Goal: Information Seeking & Learning: Find specific fact

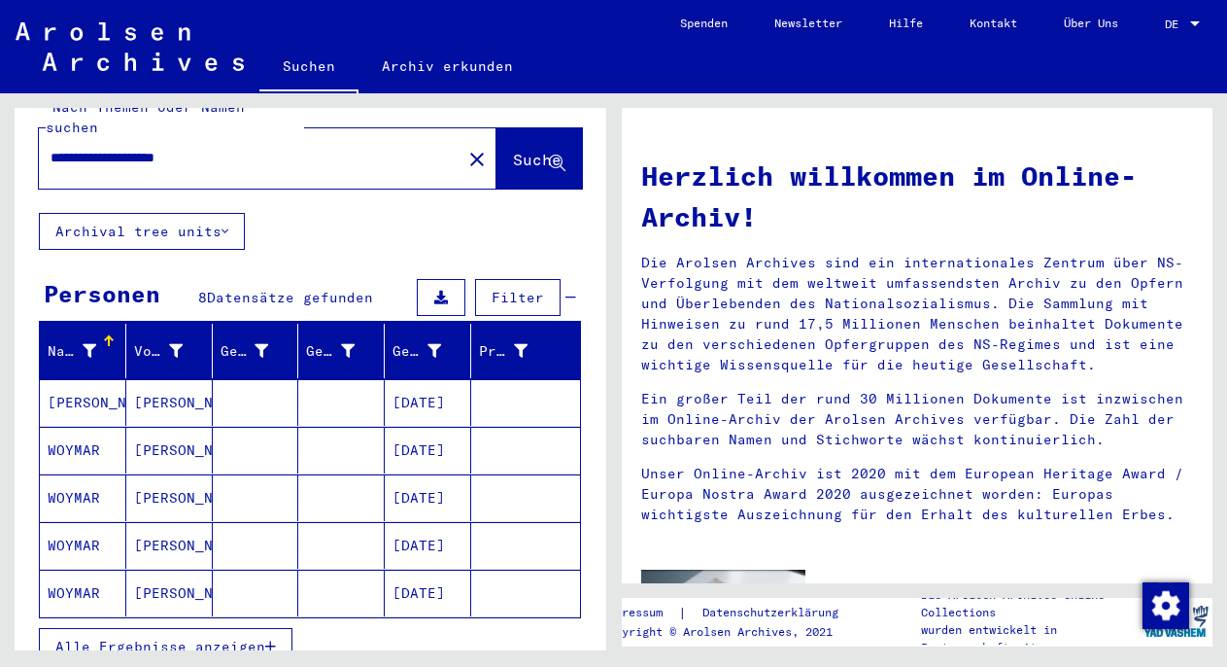
scroll to position [65, 0]
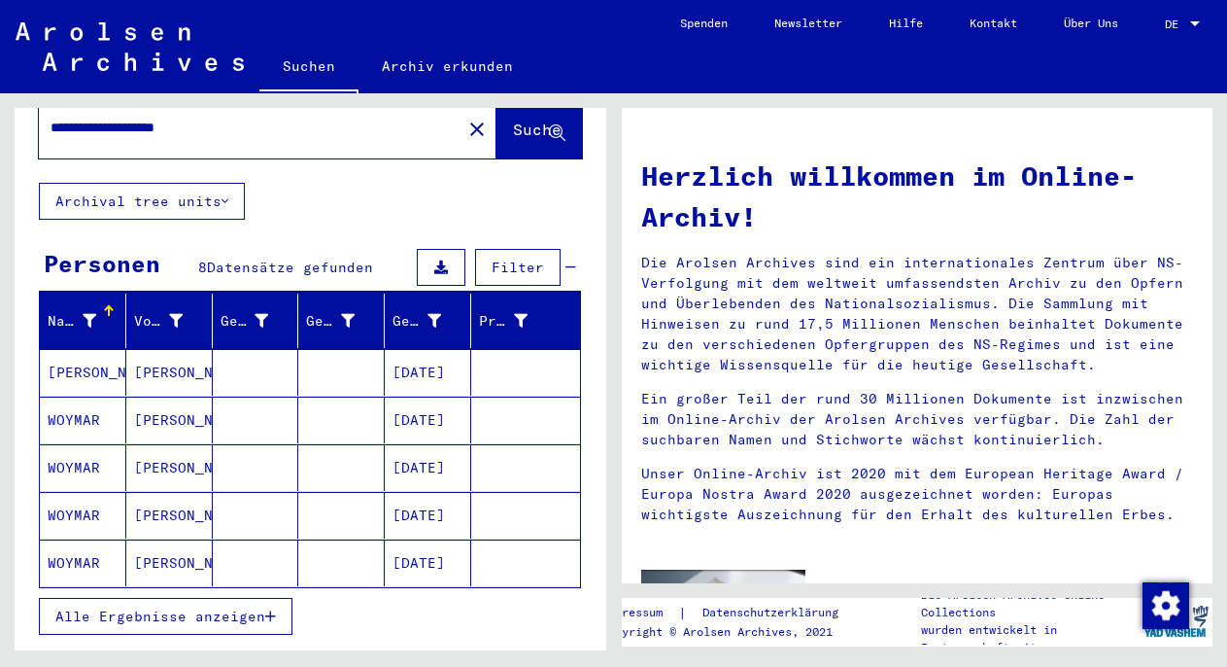
click at [273, 609] on icon "button" at bounding box center [270, 616] width 11 height 14
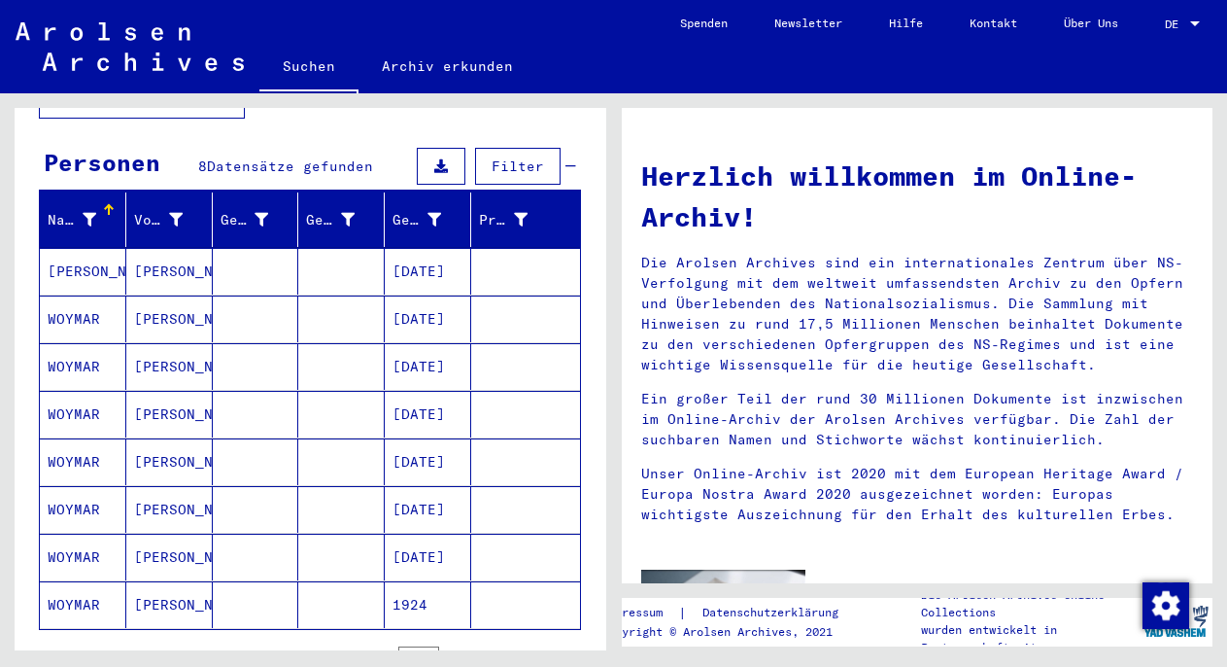
scroll to position [127, 0]
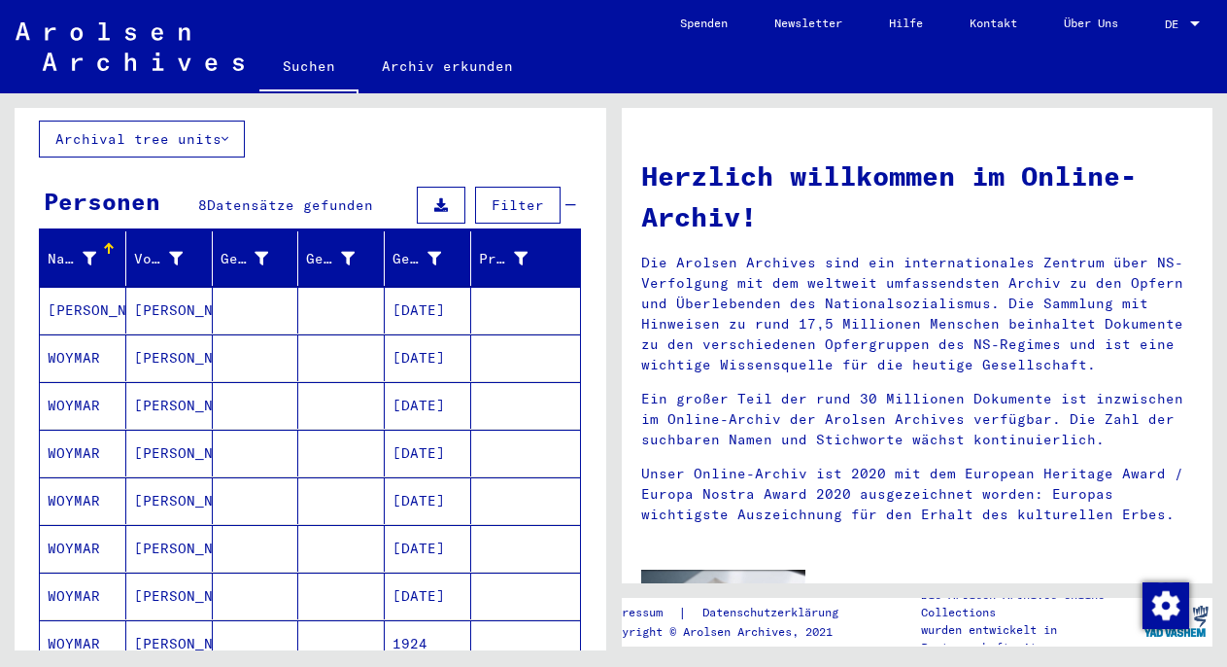
click at [217, 293] on mat-cell at bounding box center [256, 310] width 86 height 47
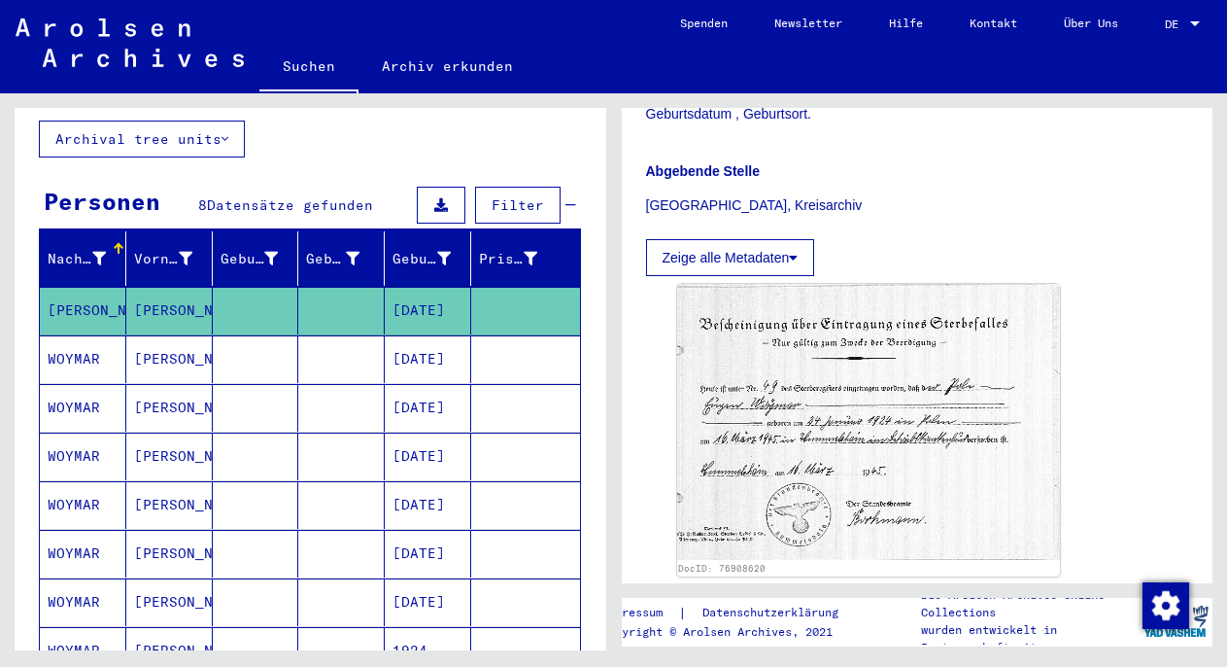
scroll to position [534, 0]
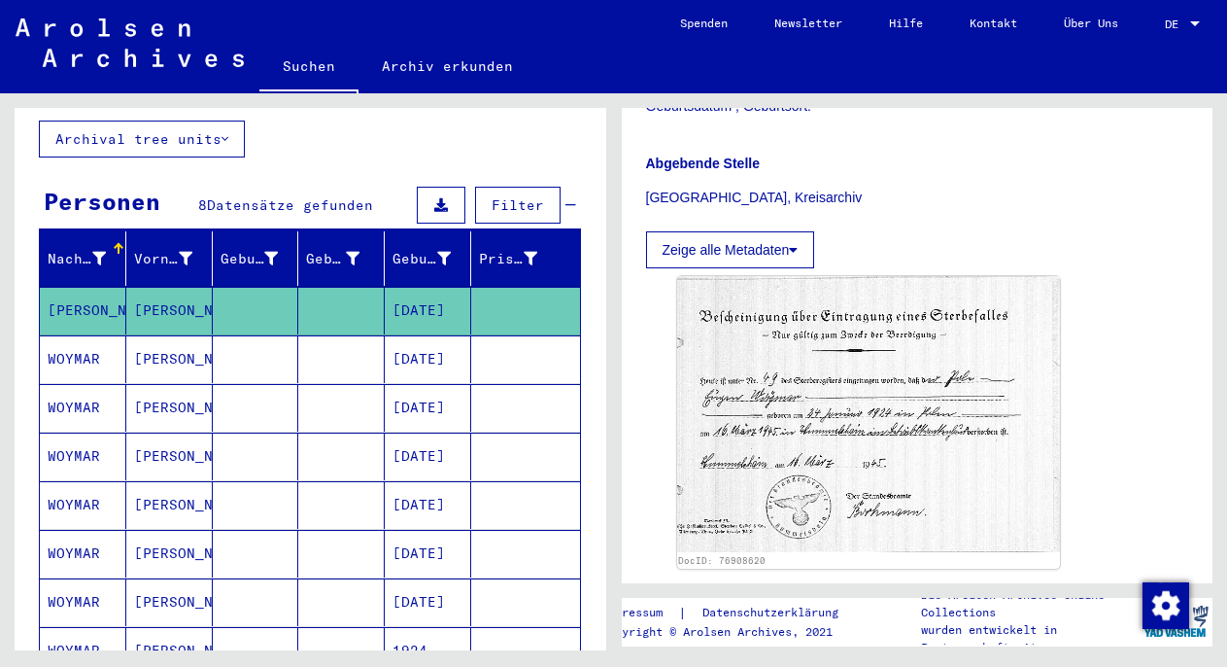
click at [213, 350] on mat-cell at bounding box center [256, 359] width 86 height 48
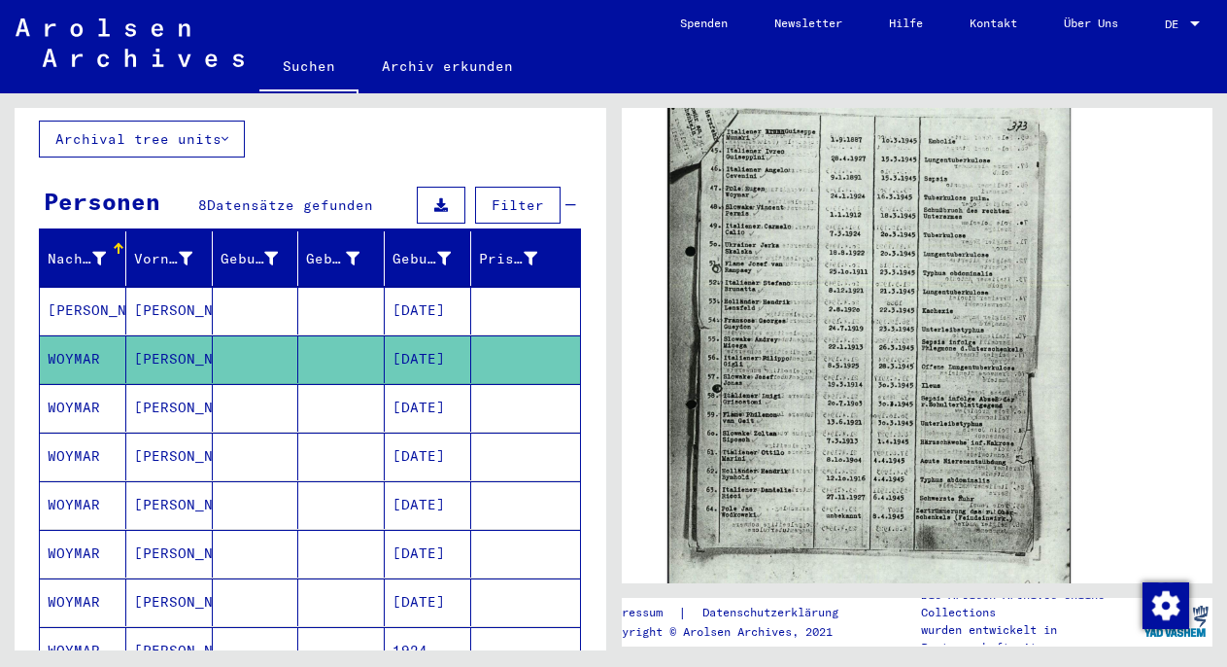
scroll to position [709, 0]
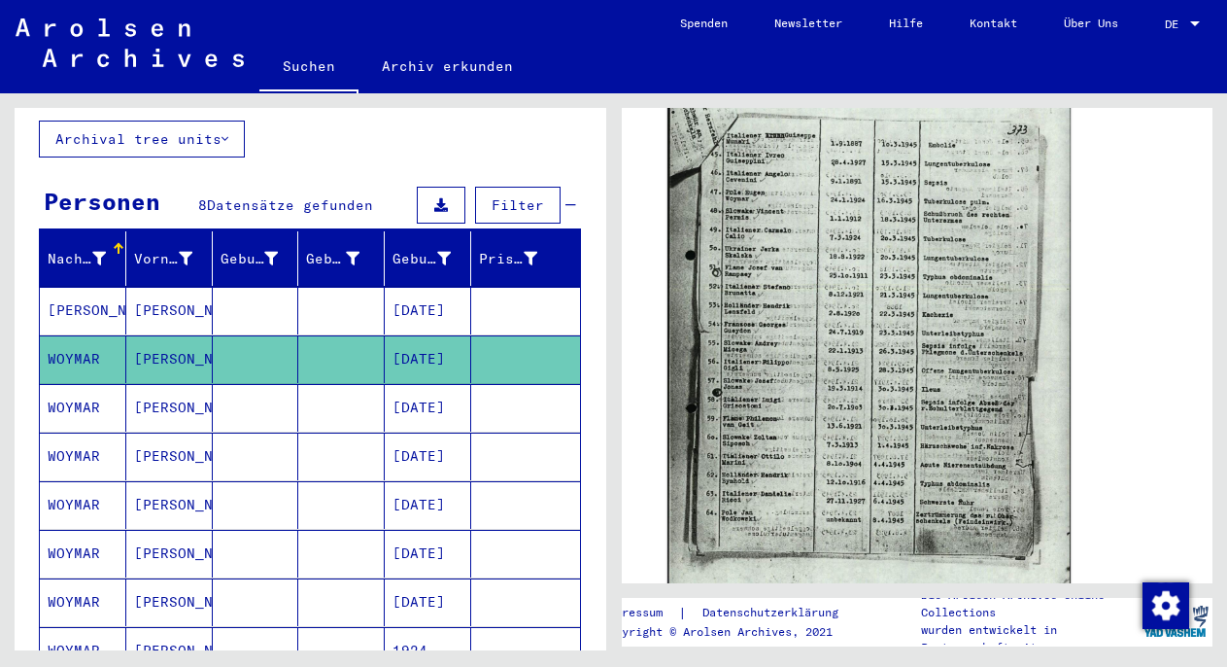
click at [925, 352] on img at bounding box center [869, 331] width 402 height 568
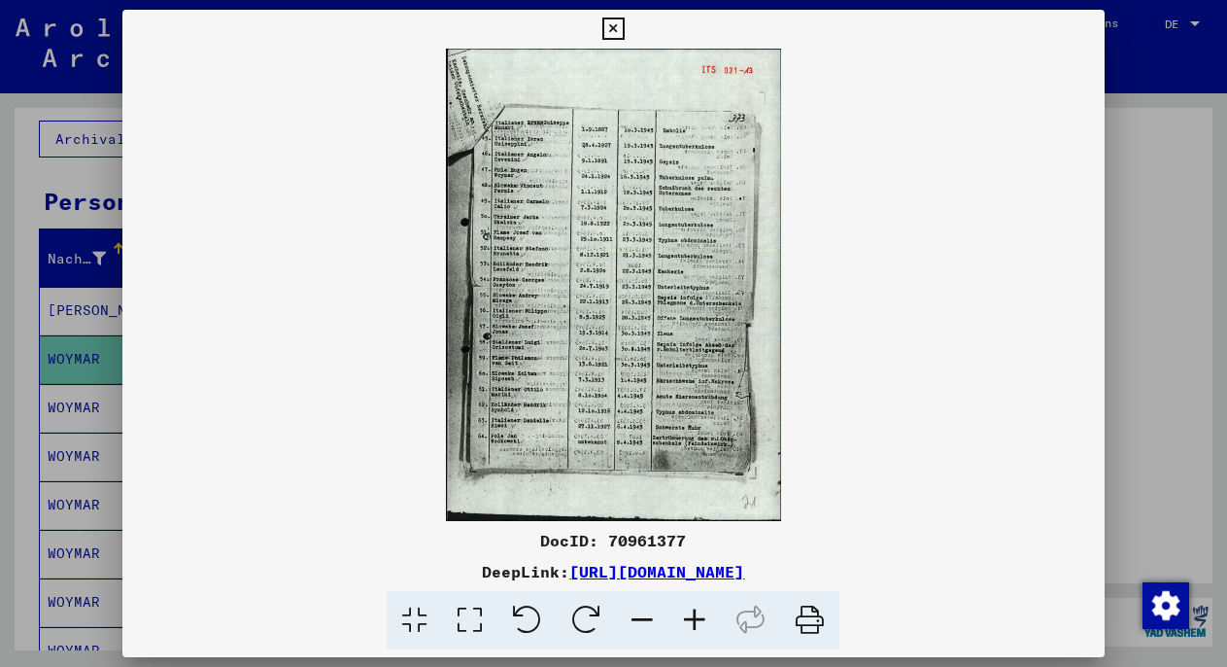
click at [698, 625] on icon at bounding box center [694, 620] width 52 height 59
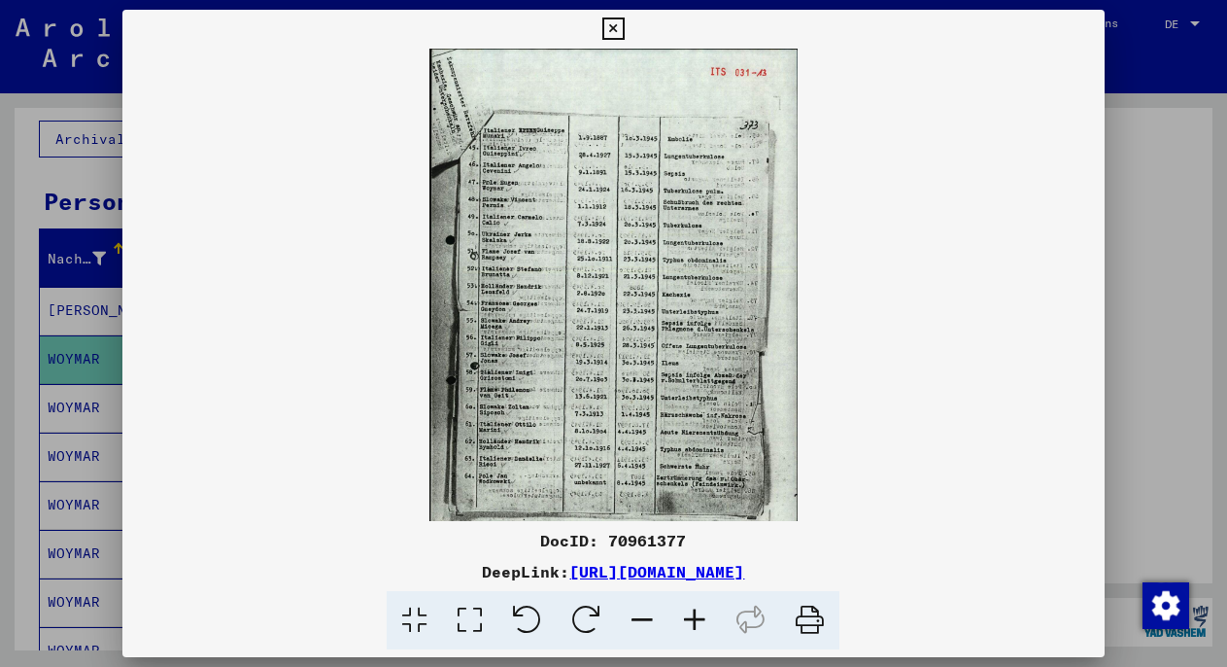
click at [698, 625] on icon at bounding box center [694, 620] width 52 height 59
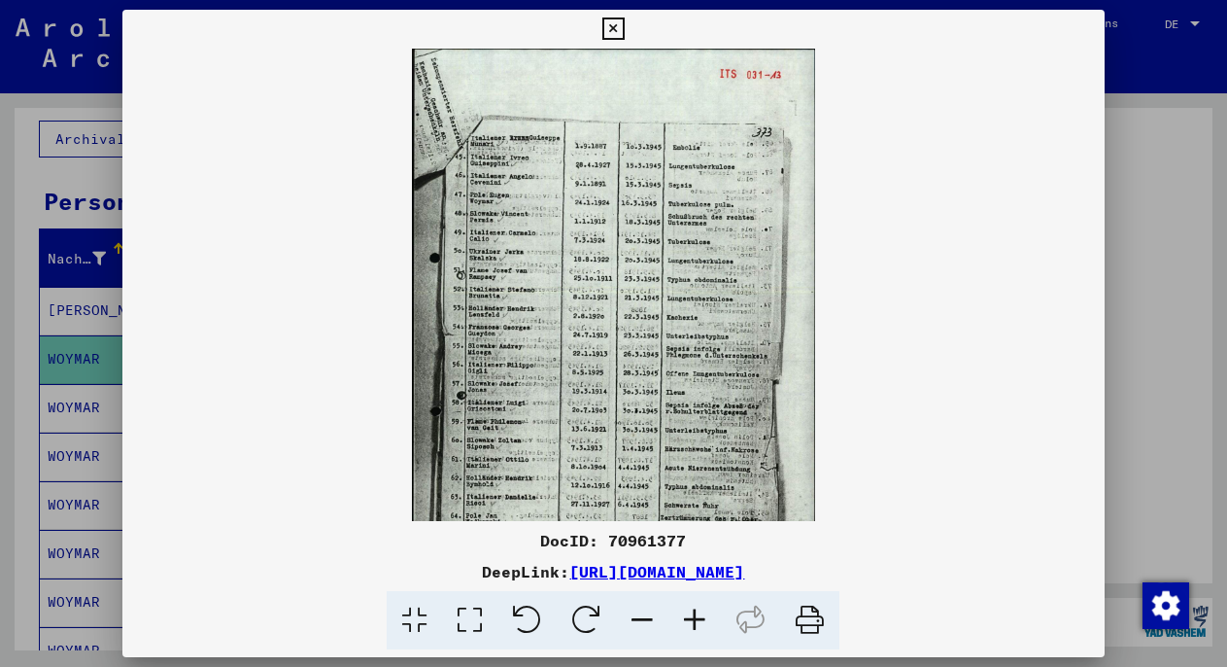
click at [698, 625] on icon at bounding box center [694, 620] width 52 height 59
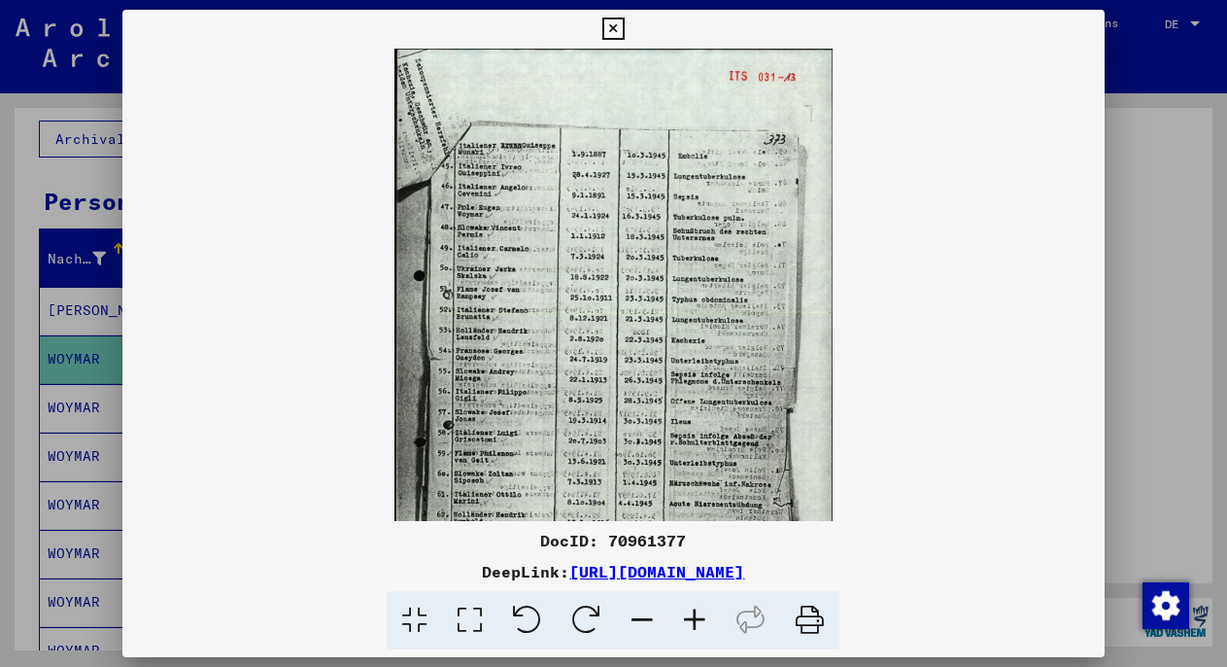
click at [698, 625] on icon at bounding box center [694, 620] width 52 height 59
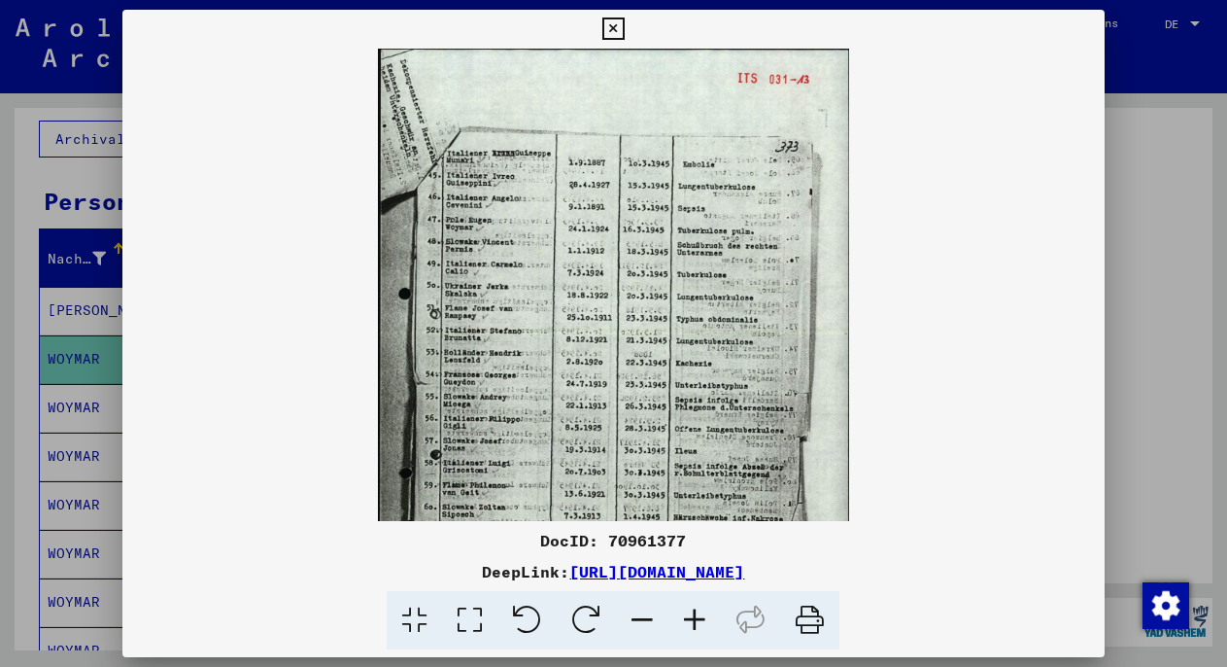
click at [698, 625] on icon at bounding box center [694, 620] width 52 height 59
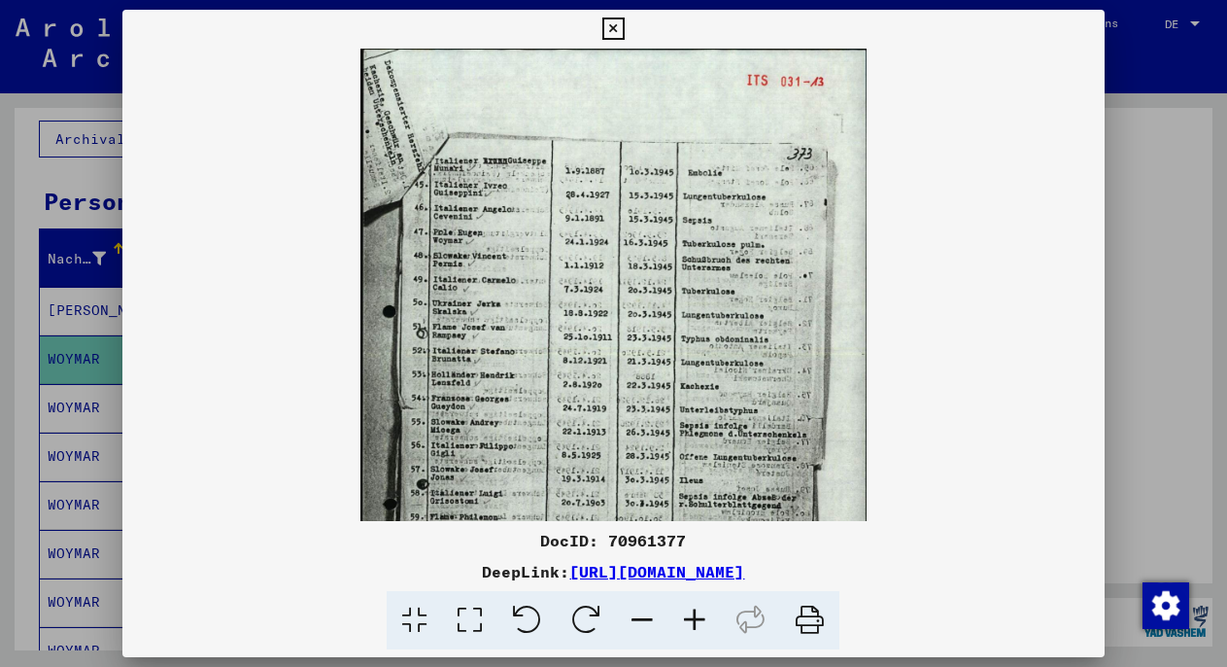
click at [698, 625] on icon at bounding box center [694, 620] width 52 height 59
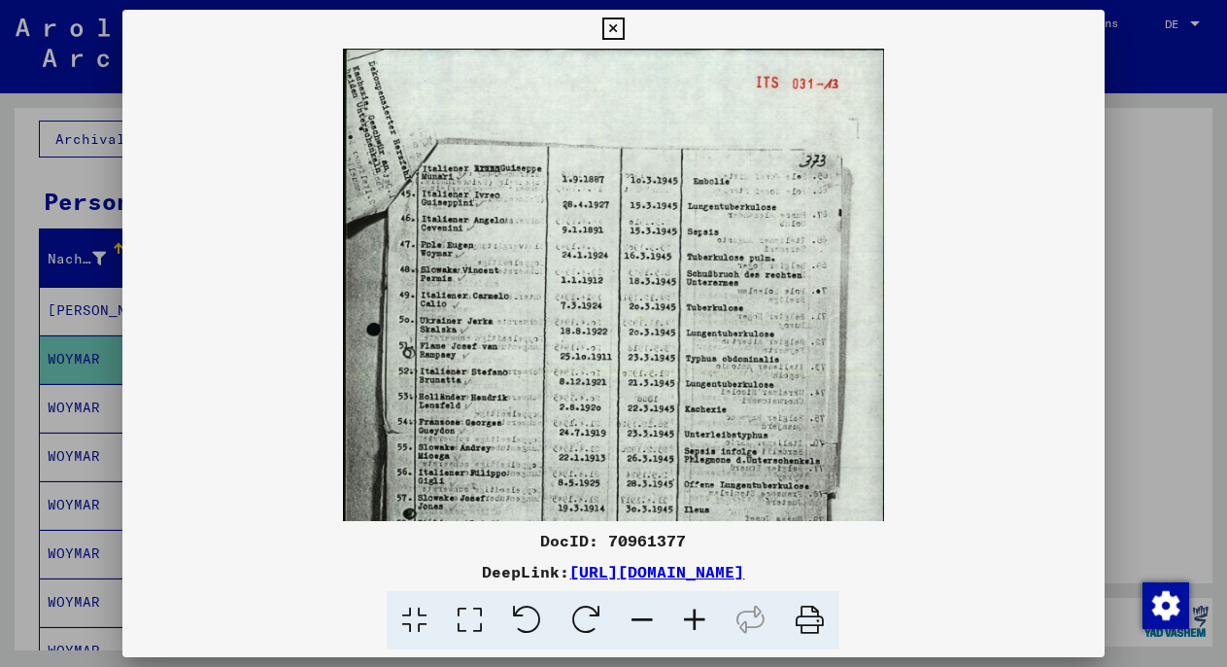
click at [698, 625] on icon at bounding box center [694, 620] width 52 height 59
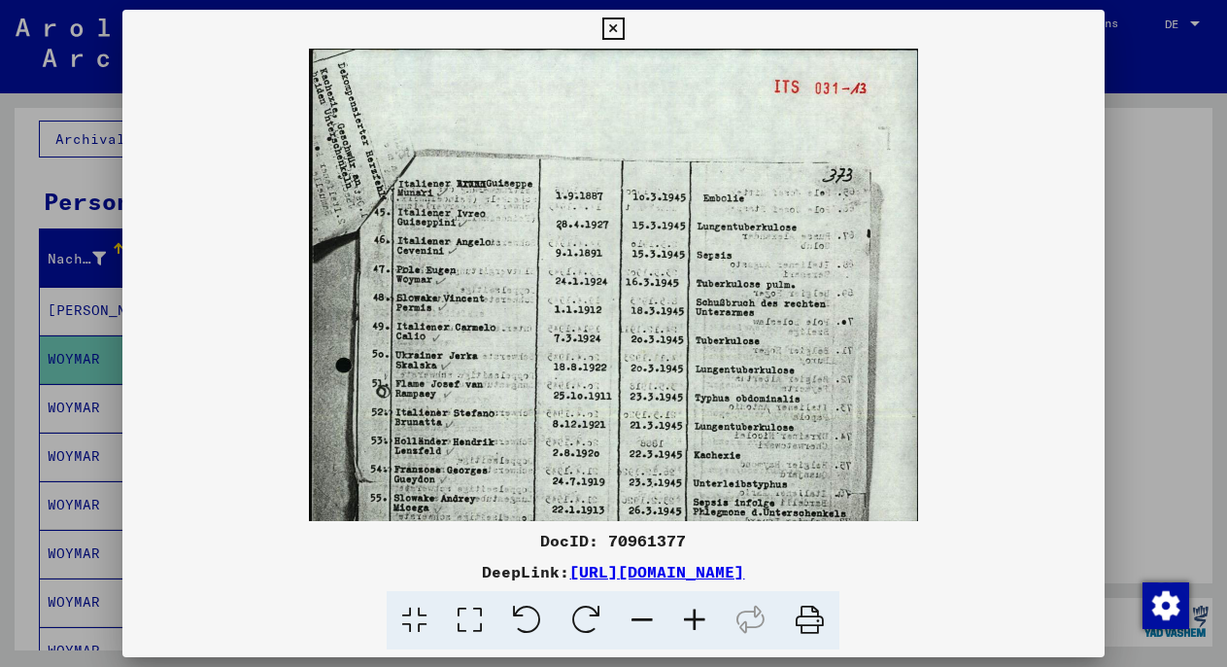
click at [698, 625] on icon at bounding box center [694, 620] width 52 height 59
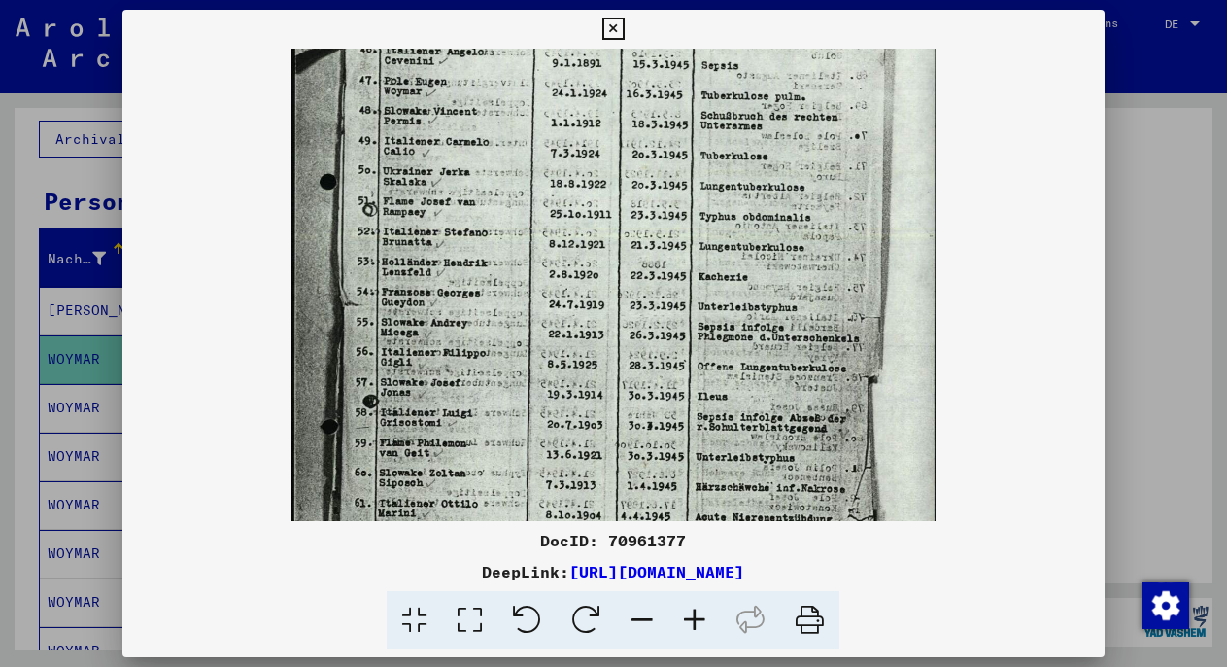
scroll to position [239, 0]
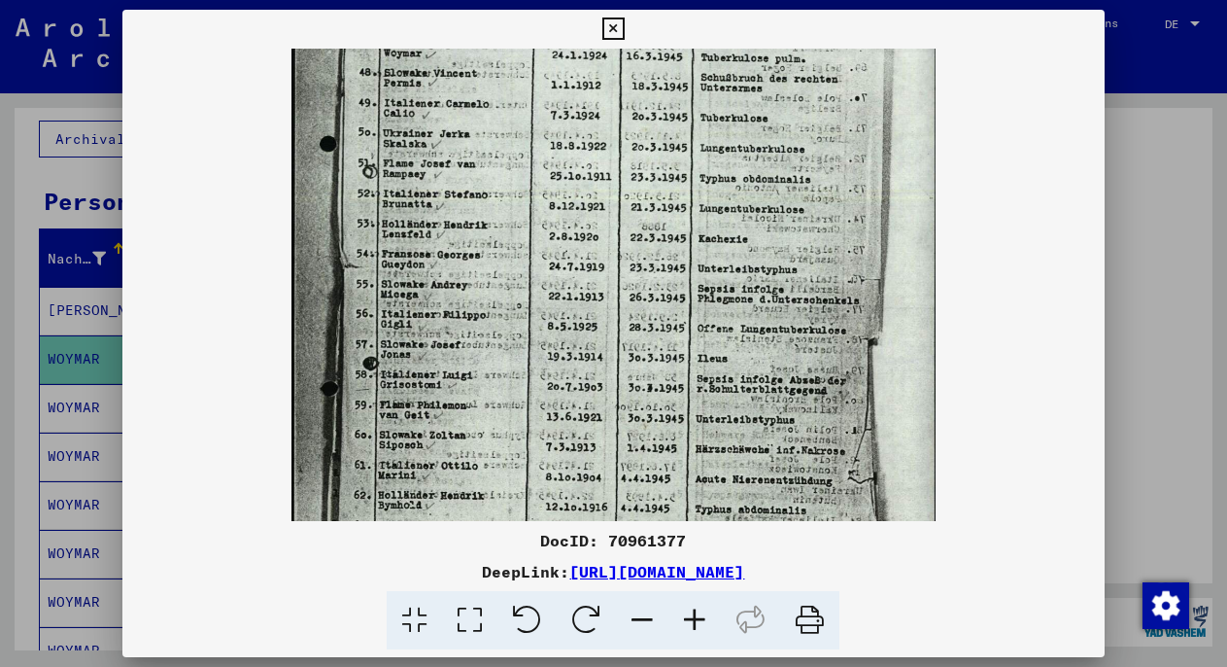
drag, startPoint x: 523, startPoint y: 412, endPoint x: 516, endPoint y: 173, distance: 239.1
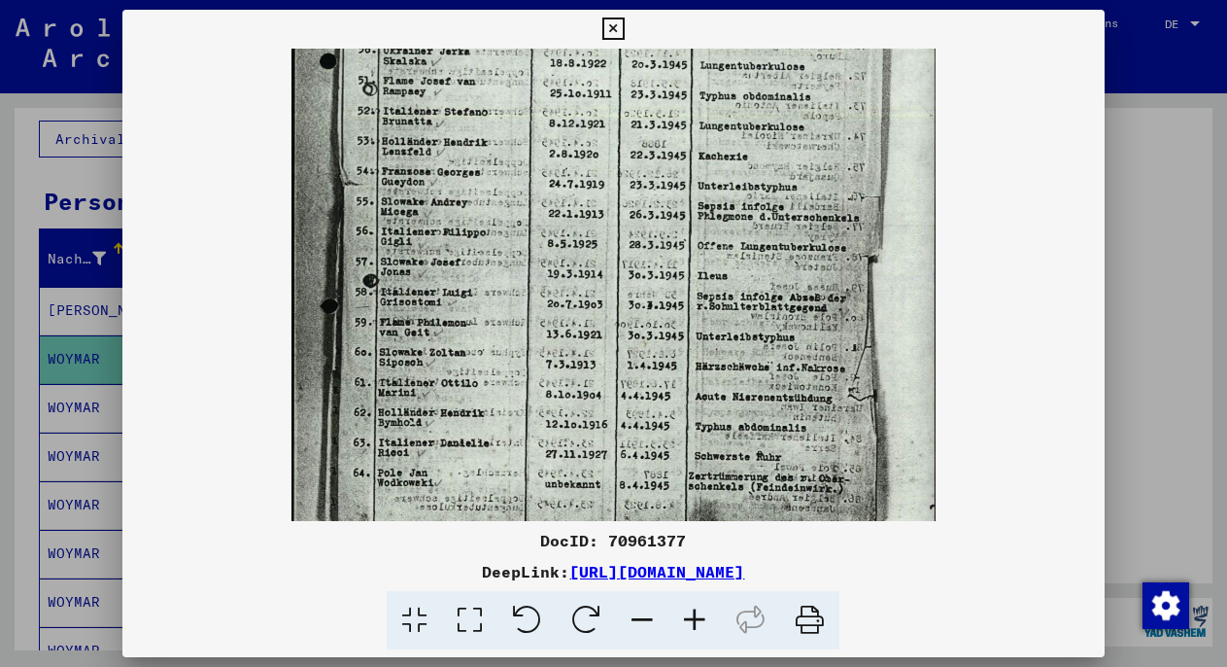
scroll to position [328, 0]
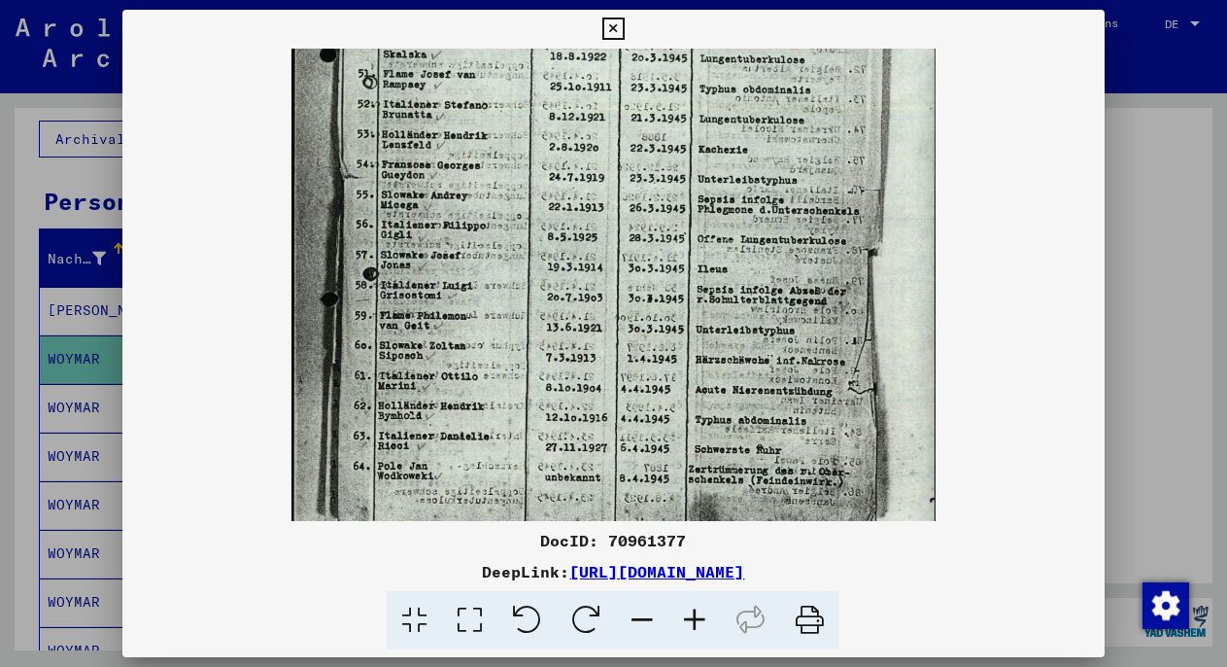
drag, startPoint x: 512, startPoint y: 308, endPoint x: 520, endPoint y: 219, distance: 89.7
click at [1116, 268] on div at bounding box center [613, 333] width 1227 height 667
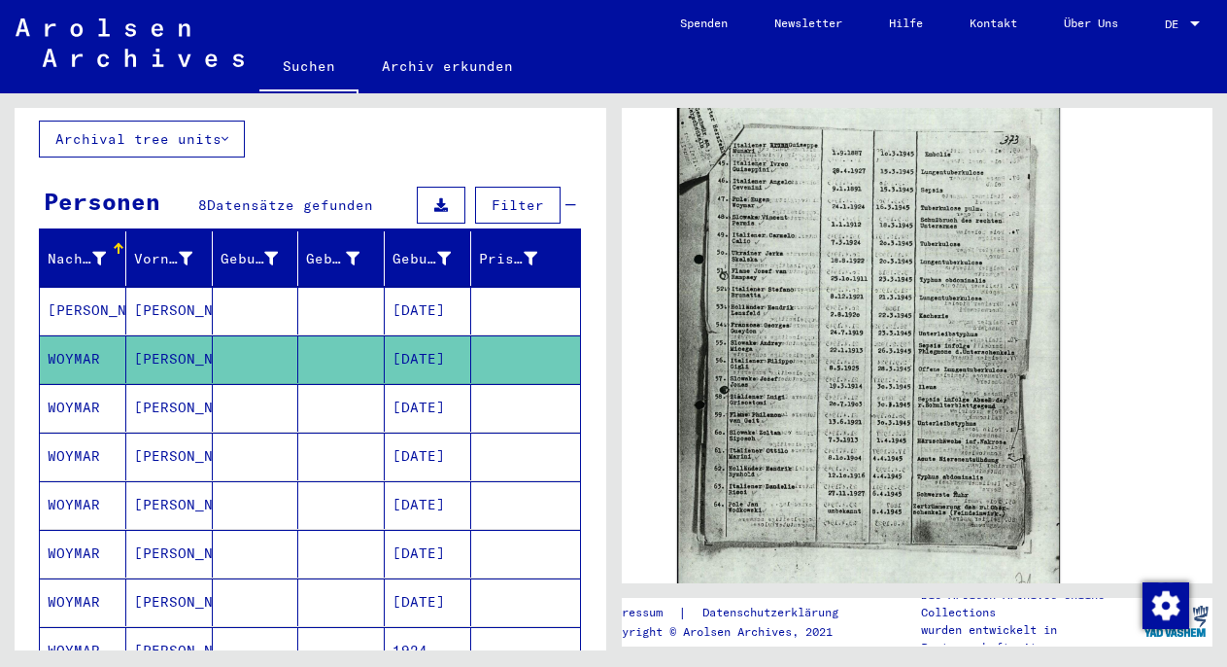
click at [314, 287] on mat-cell at bounding box center [341, 311] width 86 height 48
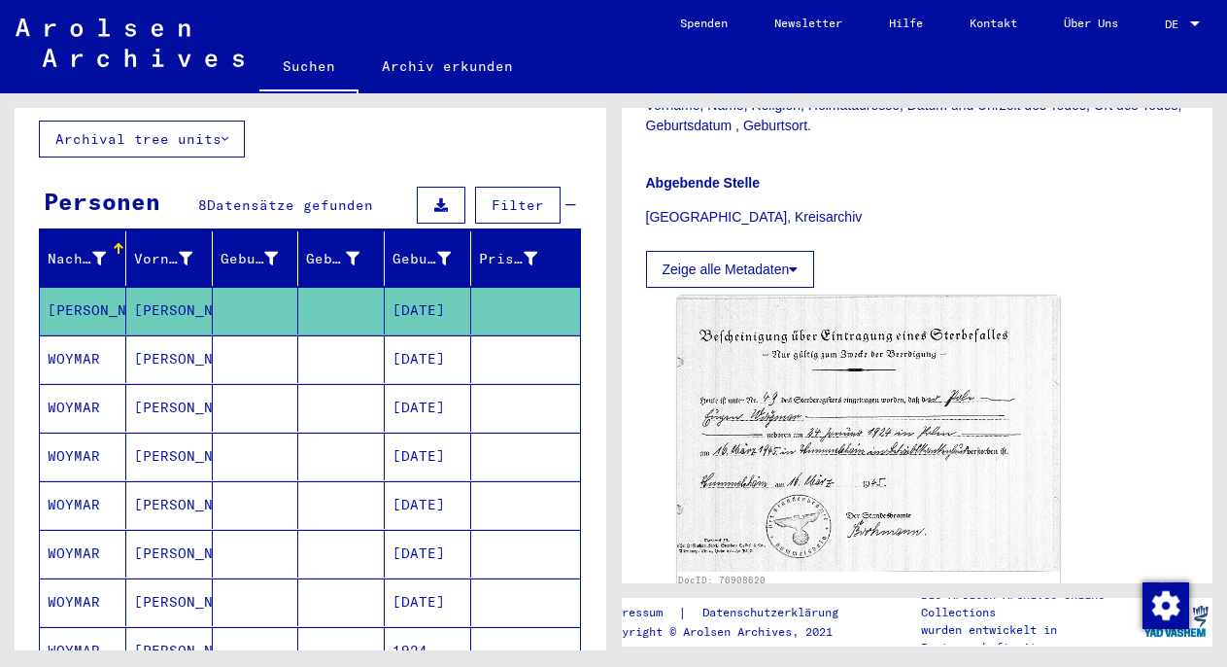
scroll to position [528, 0]
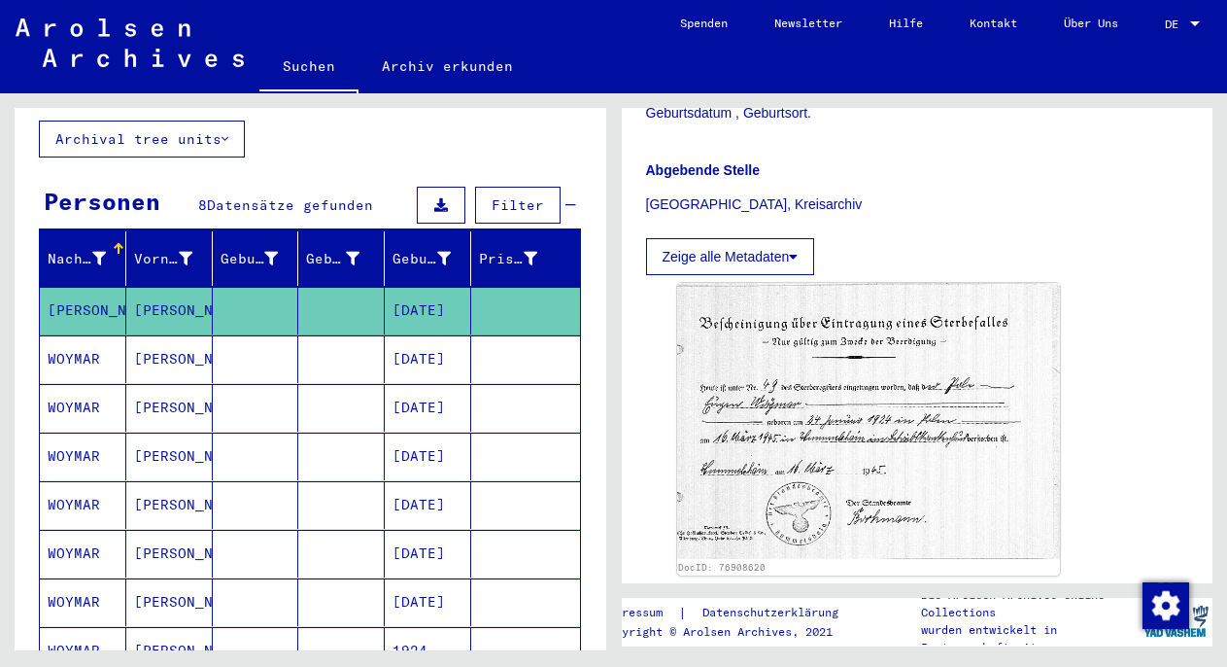
click at [354, 391] on mat-cell at bounding box center [341, 408] width 86 height 48
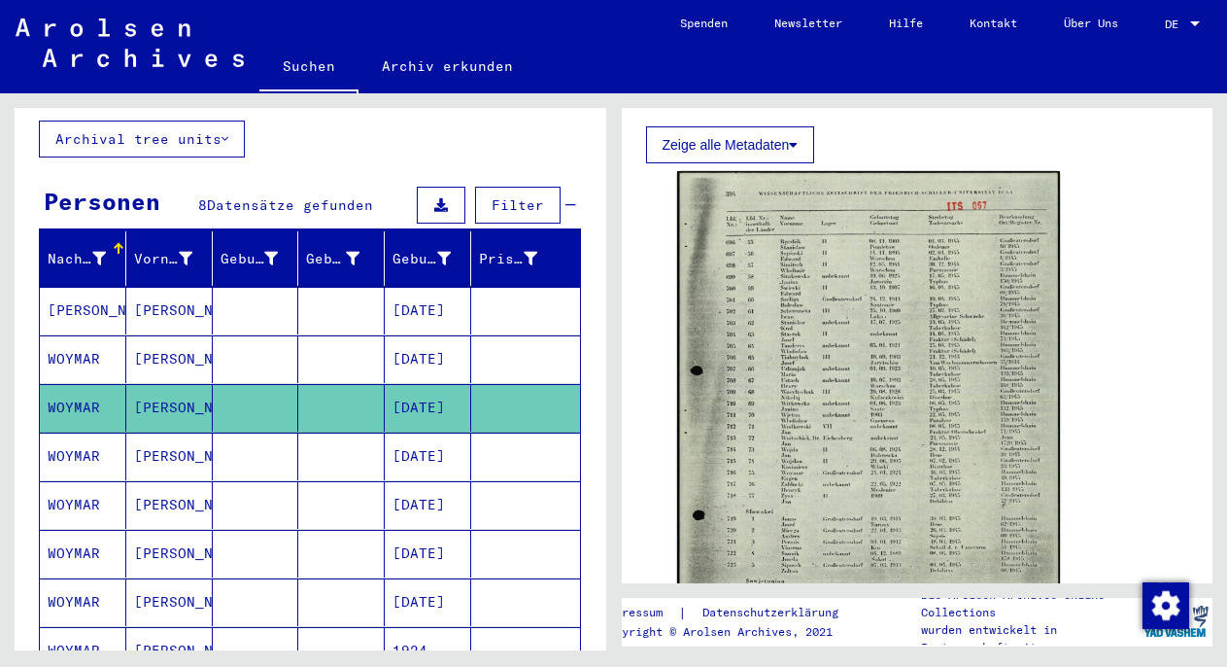
scroll to position [882, 0]
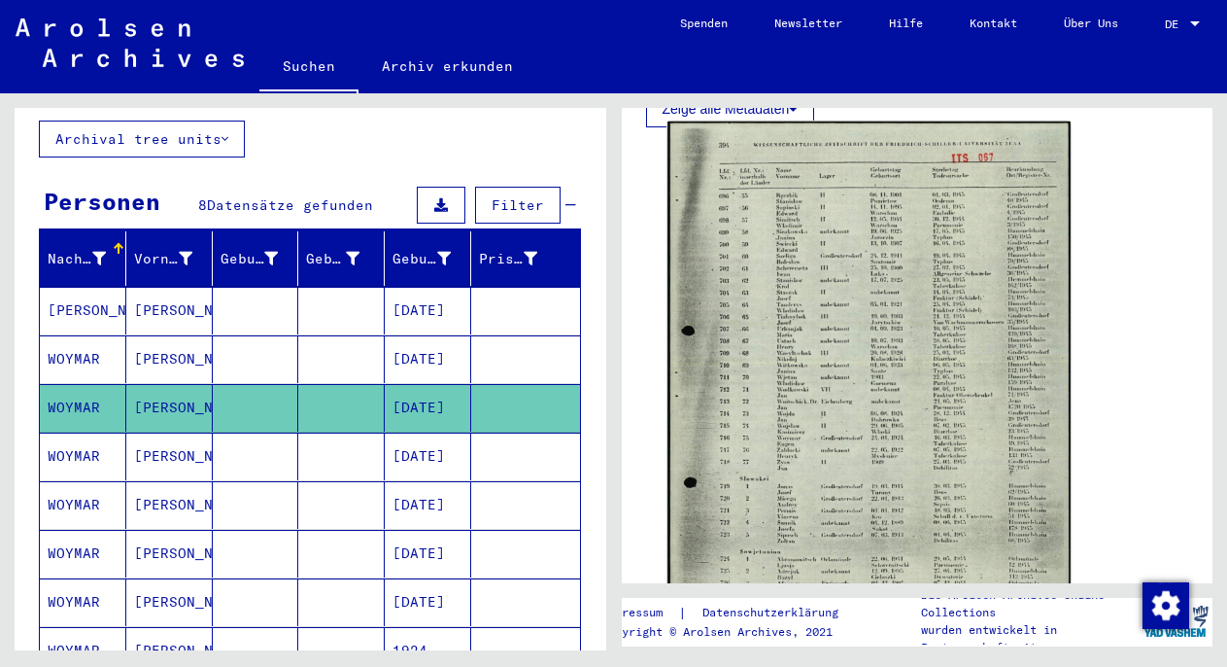
click at [906, 407] on img at bounding box center [869, 403] width 402 height 564
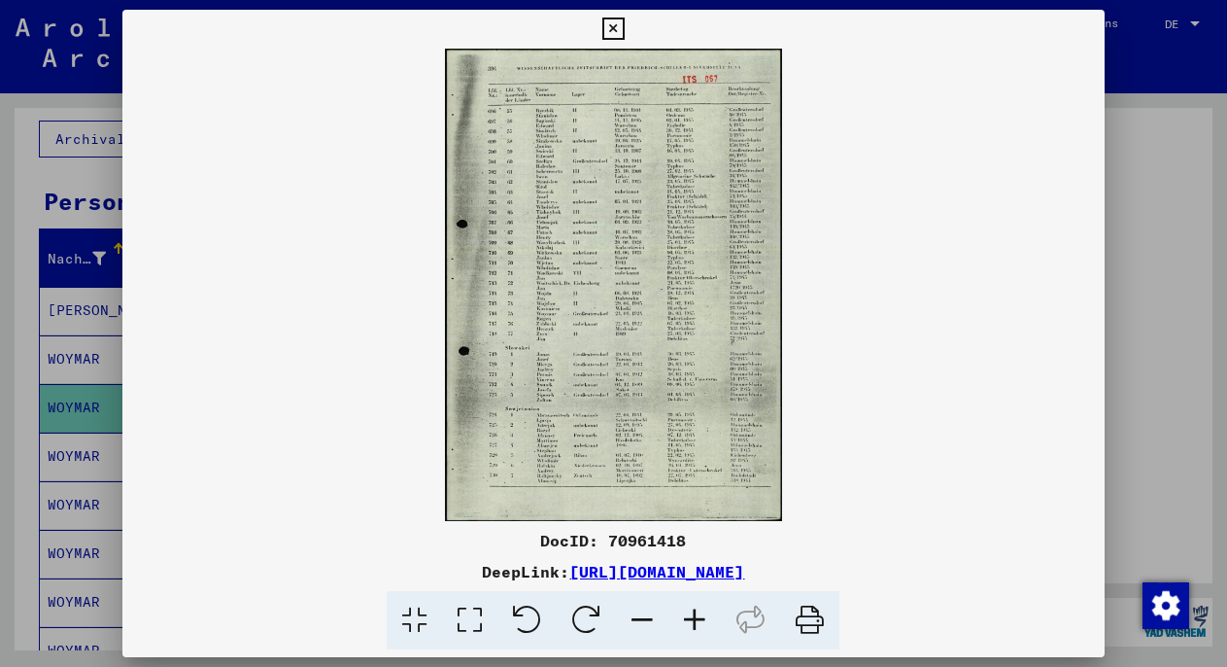
click at [700, 615] on icon at bounding box center [694, 620] width 52 height 59
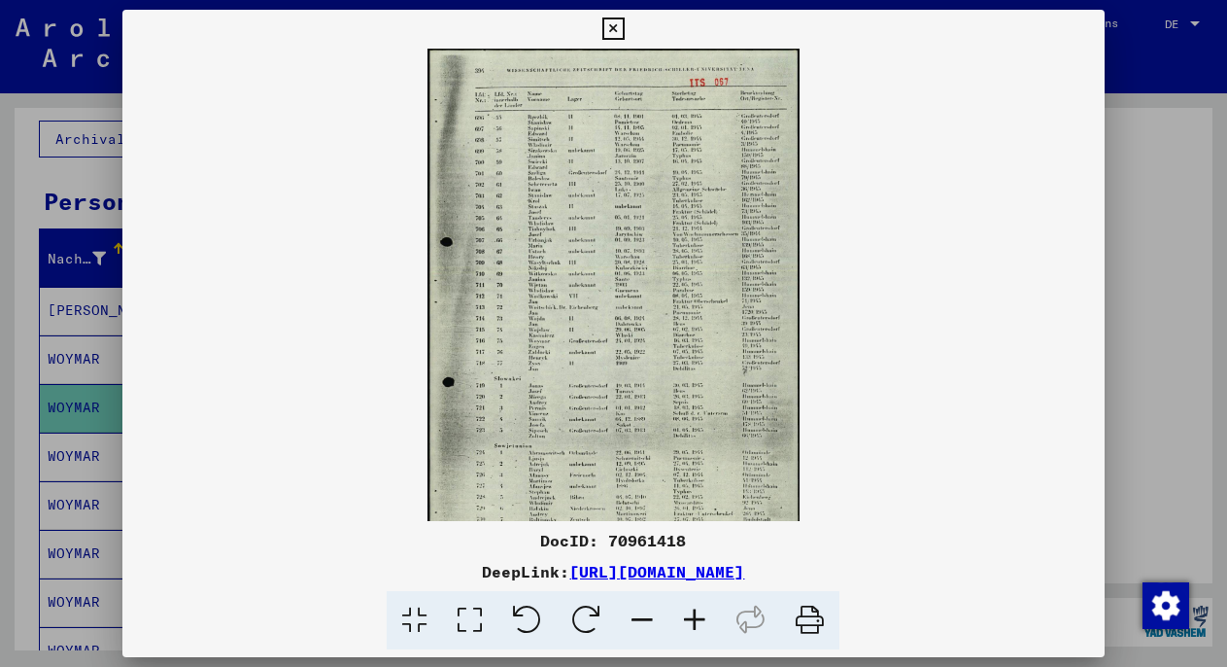
click at [700, 615] on icon at bounding box center [694, 620] width 52 height 59
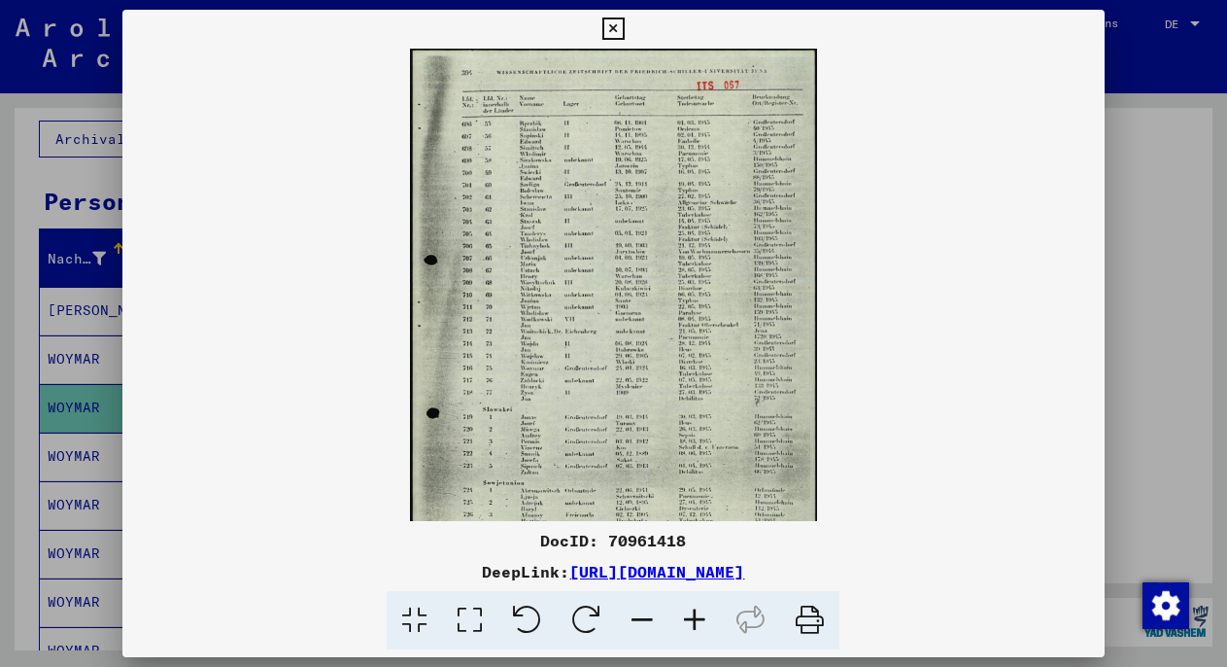
click at [700, 615] on icon at bounding box center [694, 620] width 52 height 59
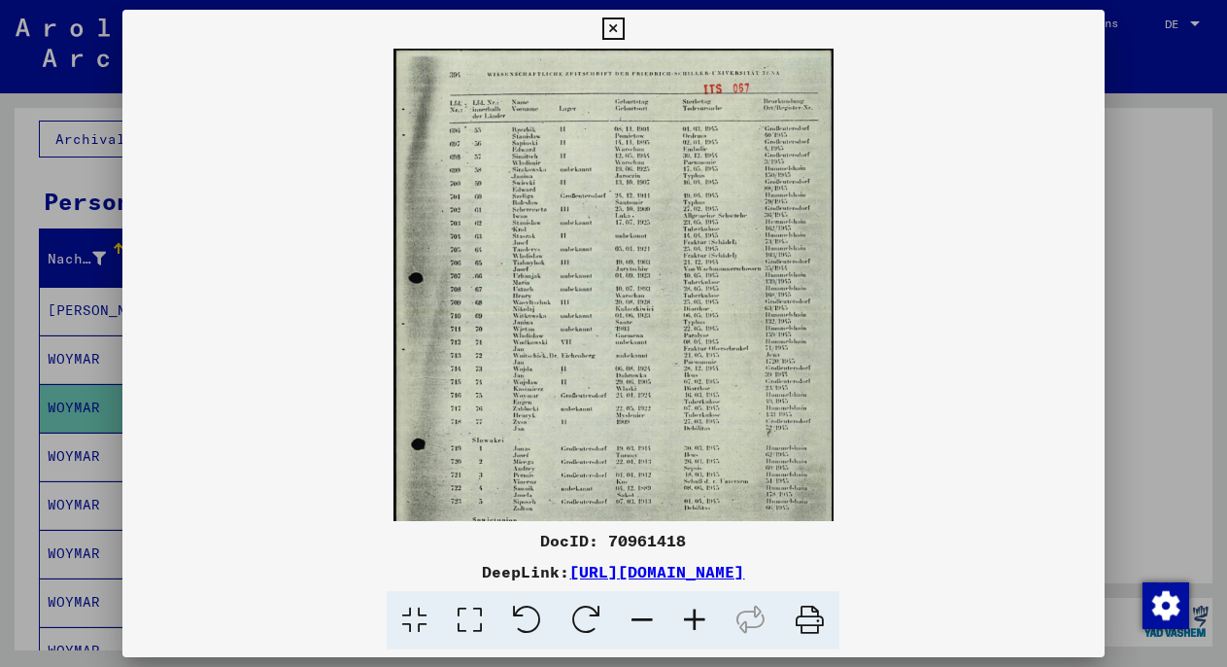
click at [700, 615] on icon at bounding box center [694, 620] width 52 height 59
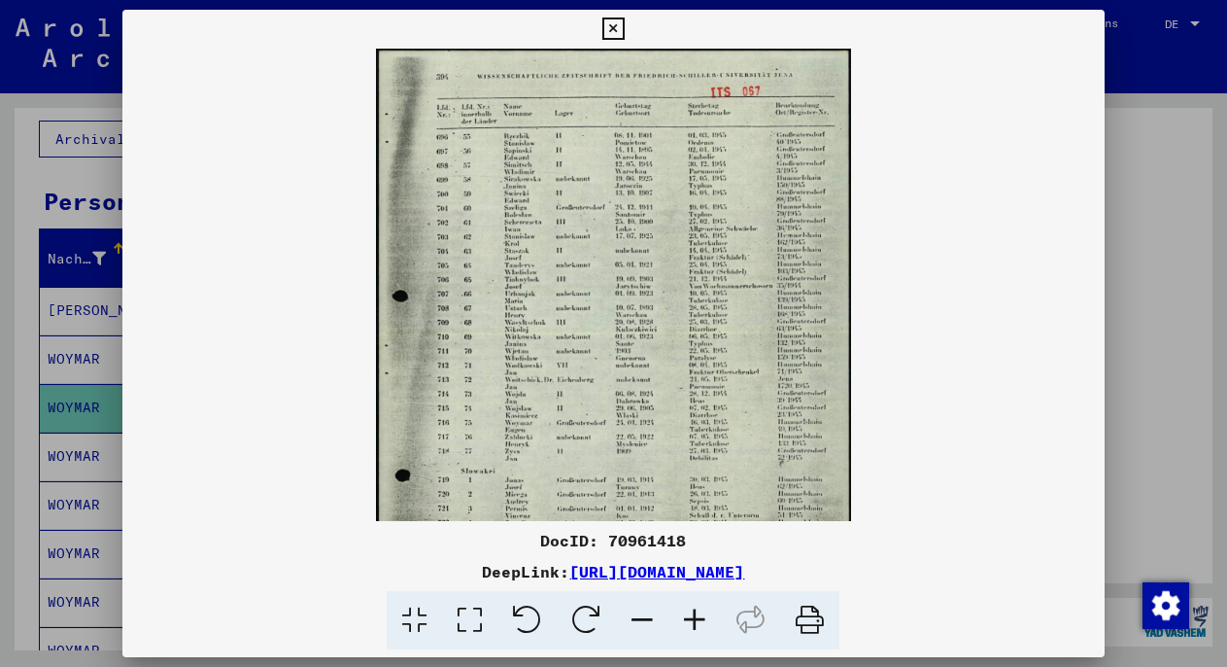
click at [700, 615] on icon at bounding box center [694, 620] width 52 height 59
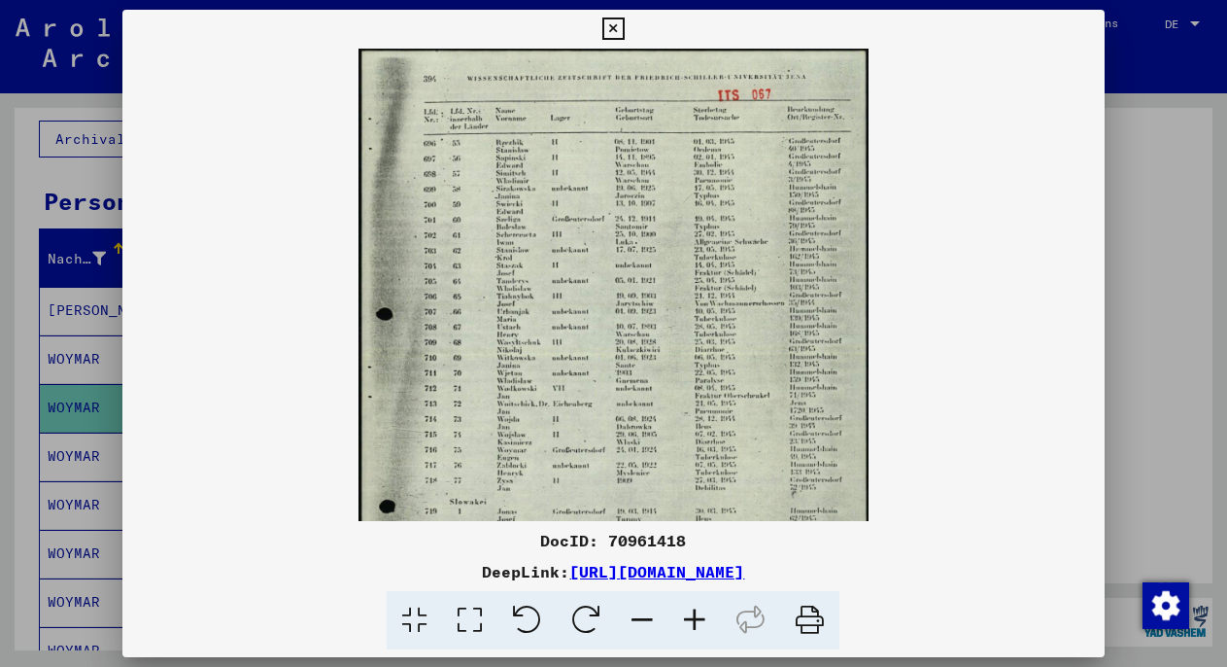
click at [700, 615] on icon at bounding box center [694, 620] width 52 height 59
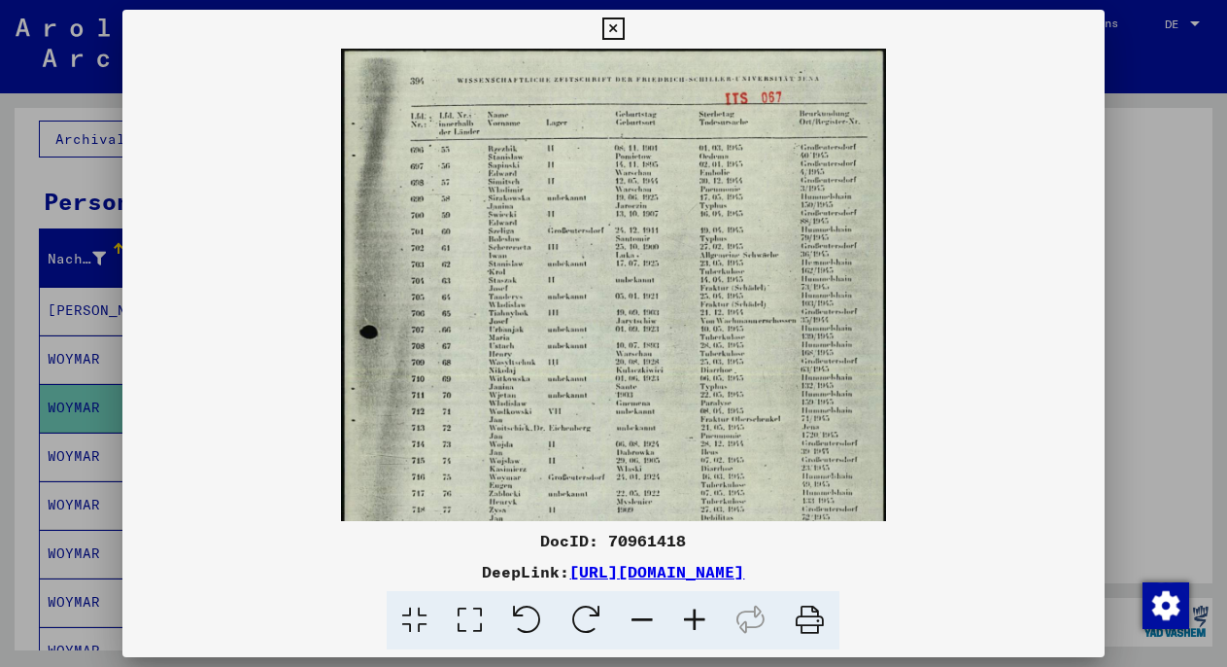
click at [700, 615] on icon at bounding box center [694, 620] width 52 height 59
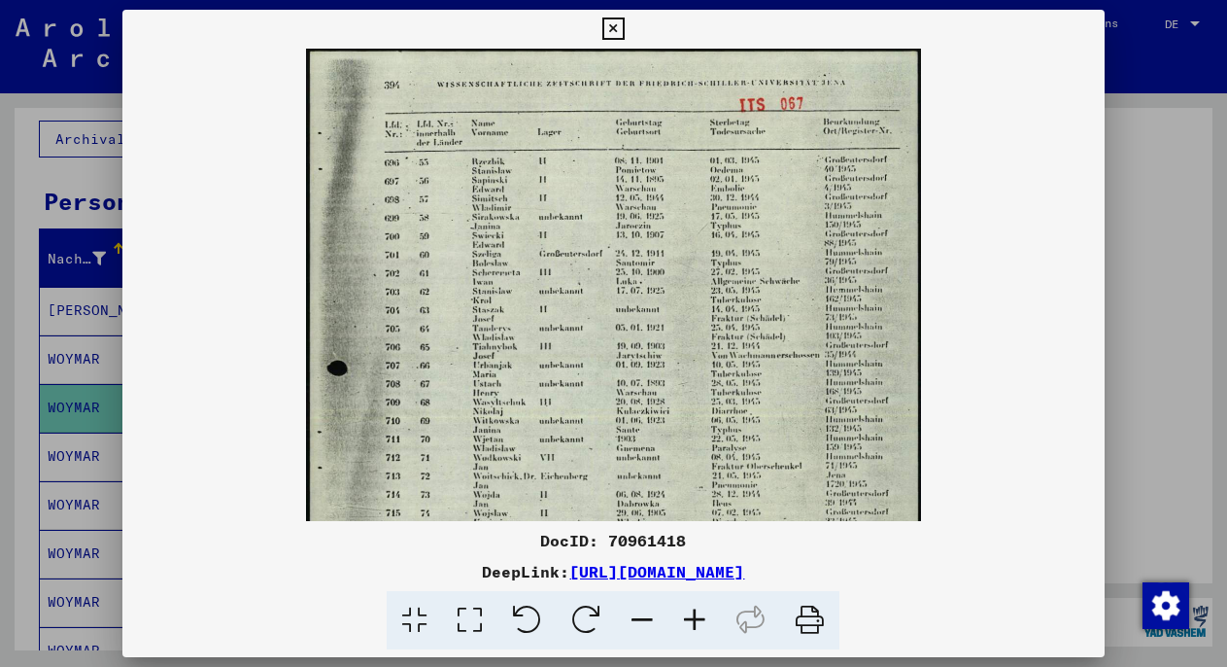
click at [700, 615] on icon at bounding box center [694, 620] width 52 height 59
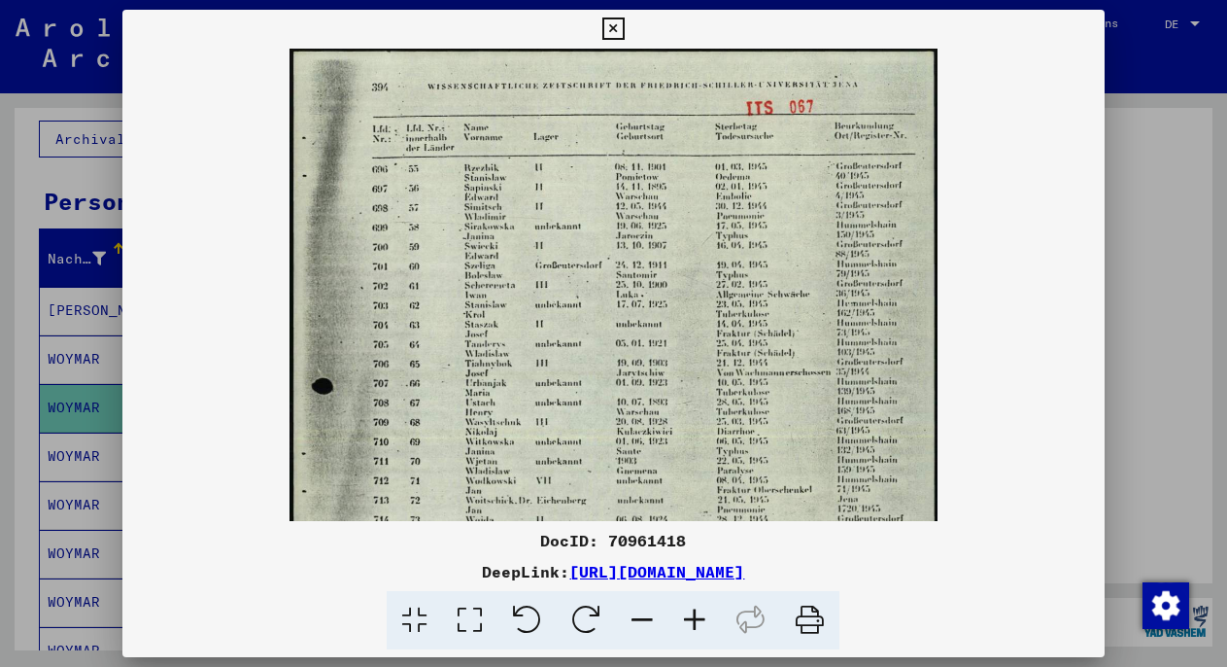
click at [700, 615] on icon at bounding box center [694, 620] width 52 height 59
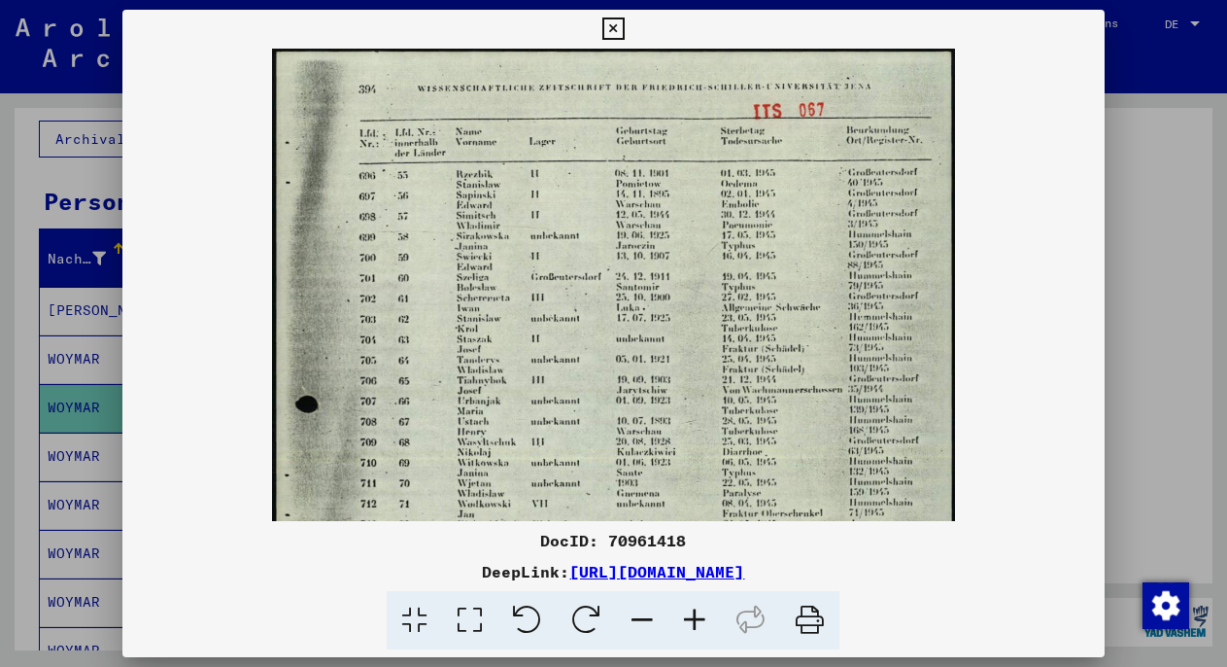
click at [700, 615] on icon at bounding box center [694, 620] width 52 height 59
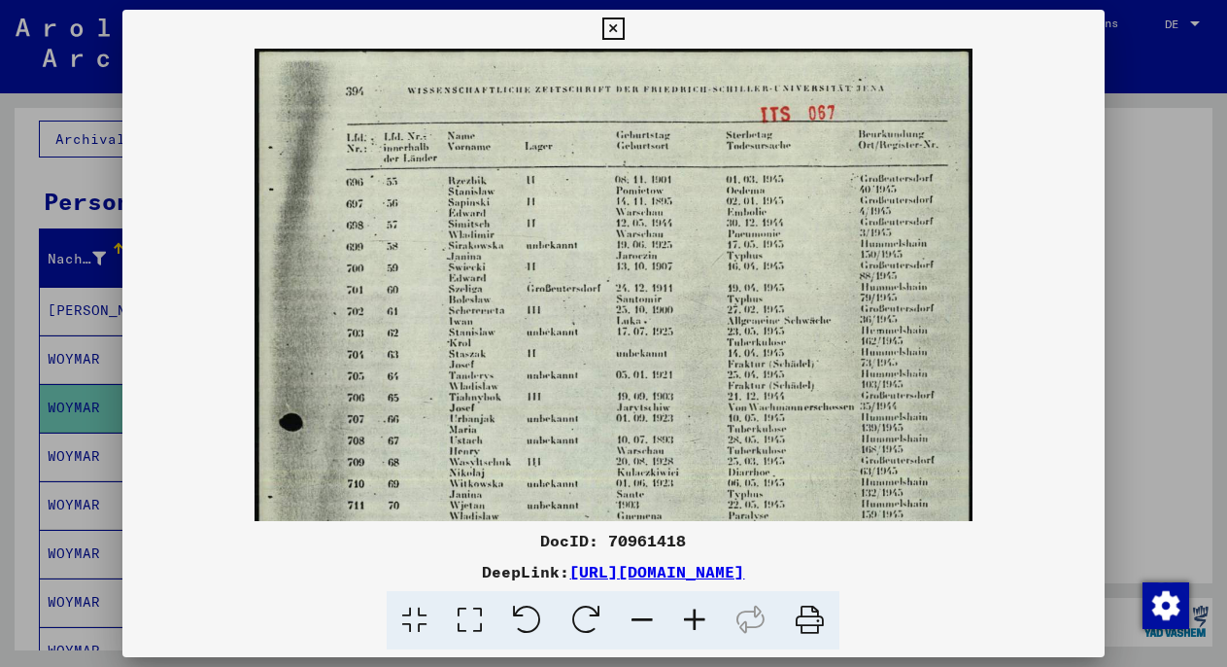
click at [700, 615] on icon at bounding box center [694, 620] width 52 height 59
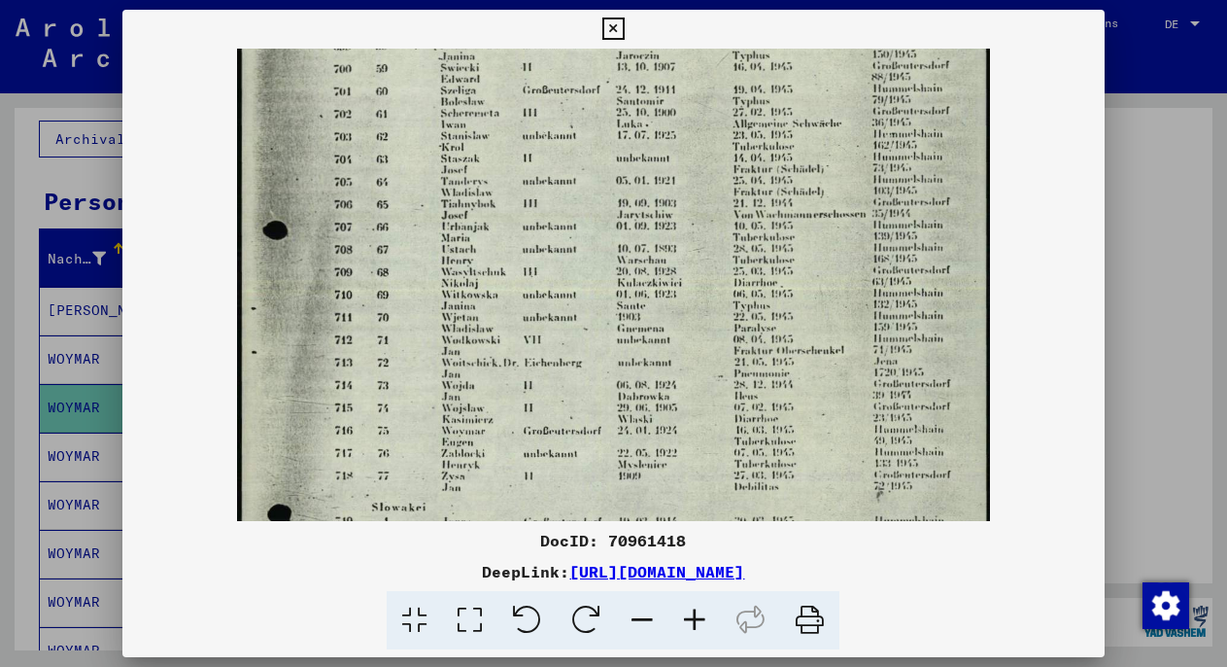
scroll to position [232, 0]
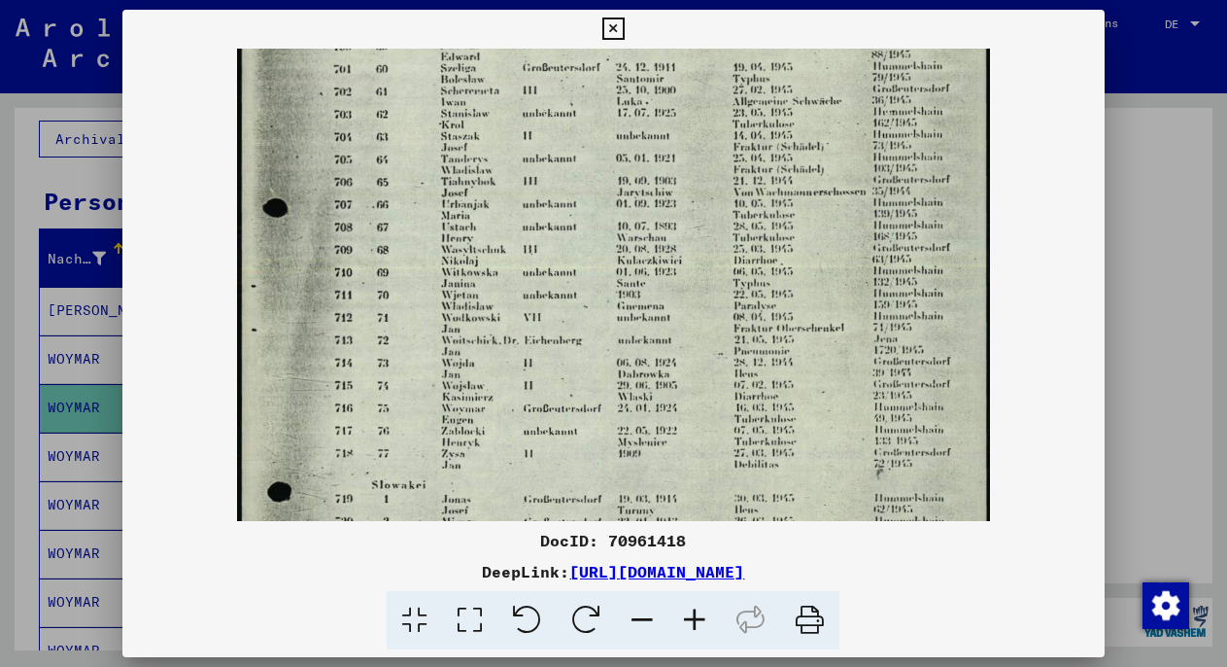
drag, startPoint x: 437, startPoint y: 427, endPoint x: 469, endPoint y: 194, distance: 234.4
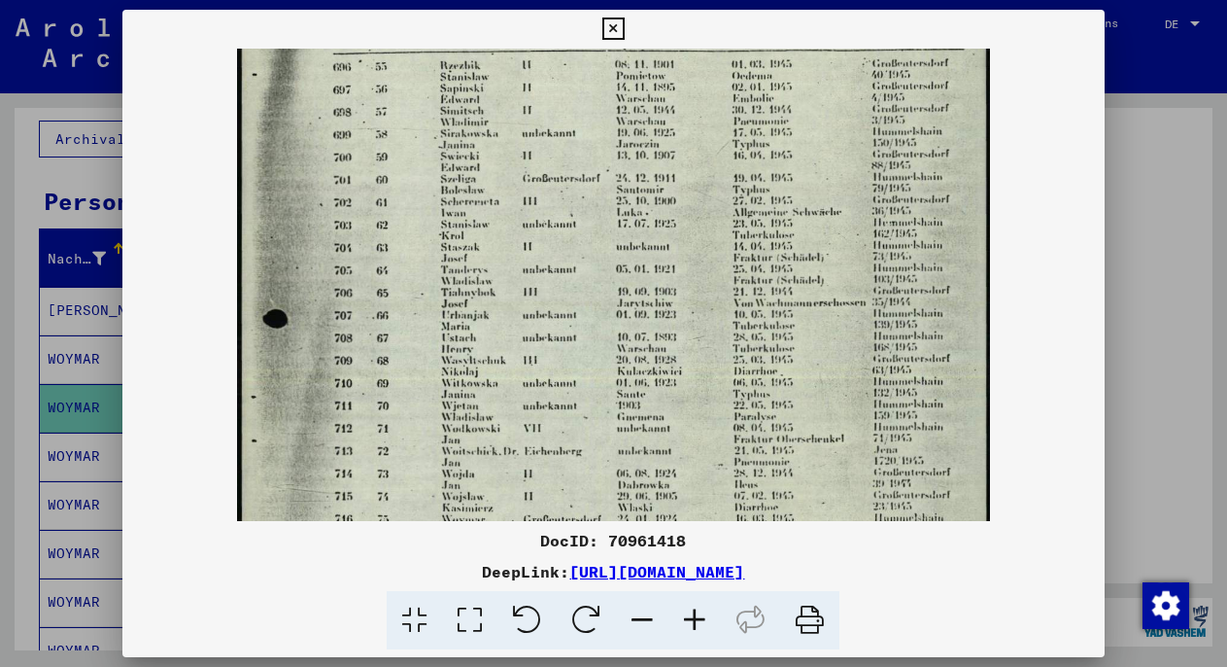
scroll to position [0, 0]
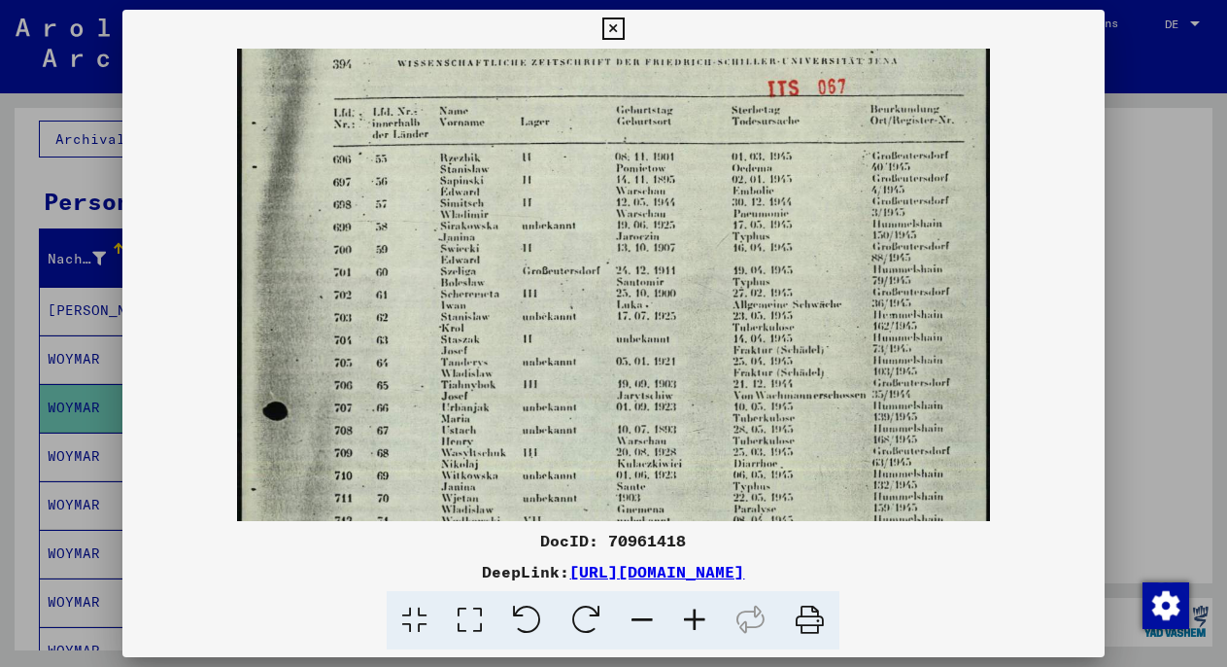
drag, startPoint x: 469, startPoint y: 194, endPoint x: 475, endPoint y: 428, distance: 234.2
click at [475, 428] on img at bounding box center [613, 545] width 753 height 1055
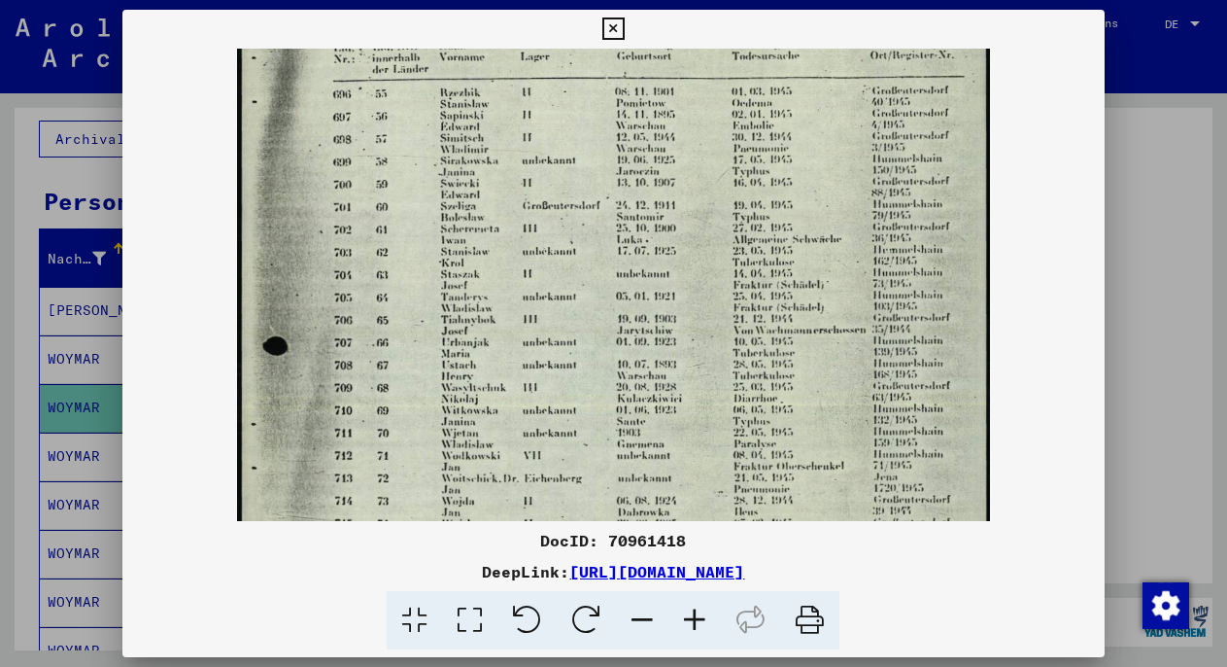
scroll to position [106, 0]
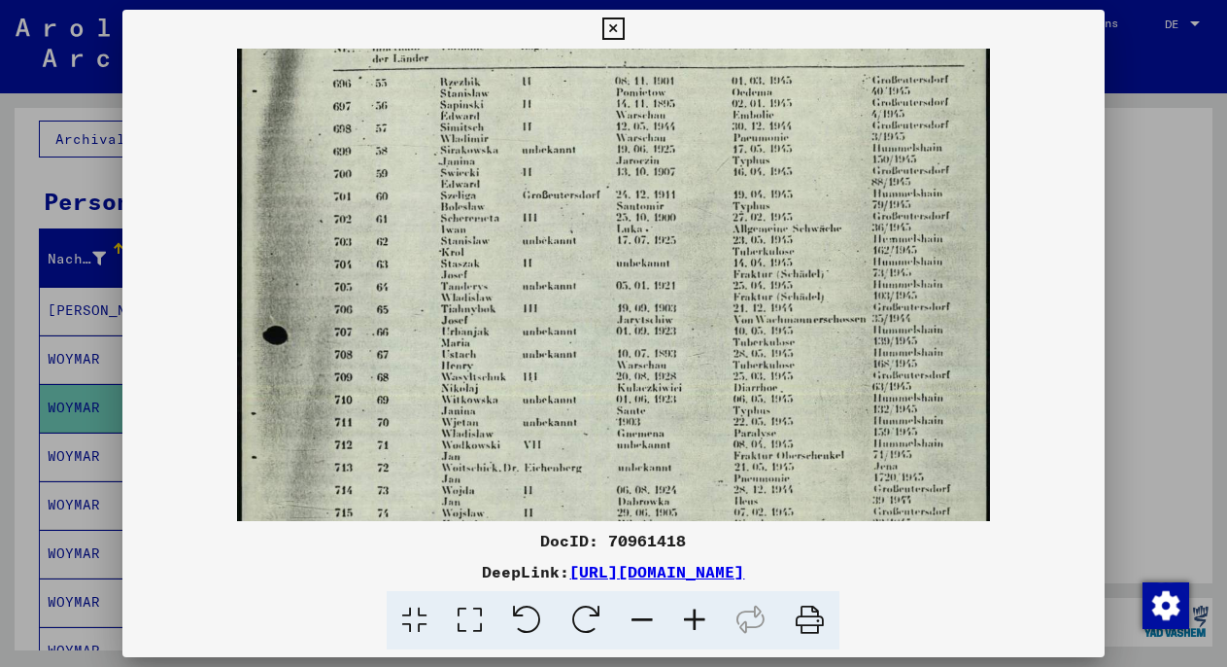
drag, startPoint x: 472, startPoint y: 435, endPoint x: 483, endPoint y: 359, distance: 76.5
click at [503, 397] on img at bounding box center [613, 470] width 753 height 1055
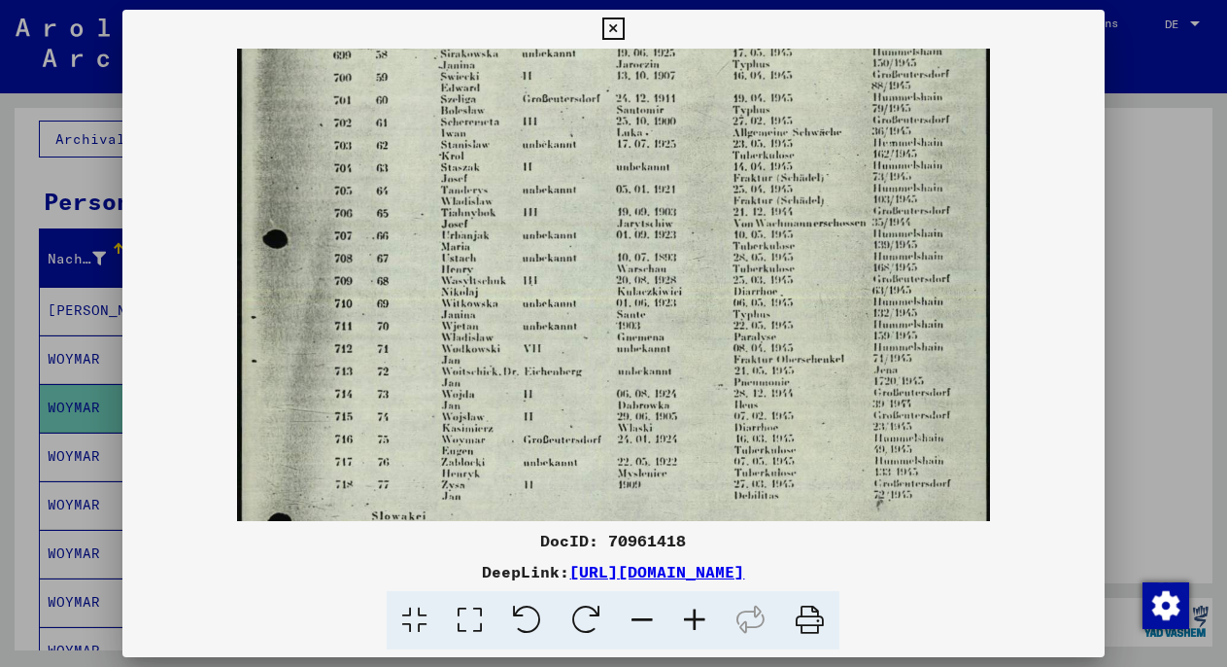
scroll to position [203, 0]
drag, startPoint x: 503, startPoint y: 397, endPoint x: 510, endPoint y: 300, distance: 97.4
click at [1173, 249] on div at bounding box center [613, 333] width 1227 height 667
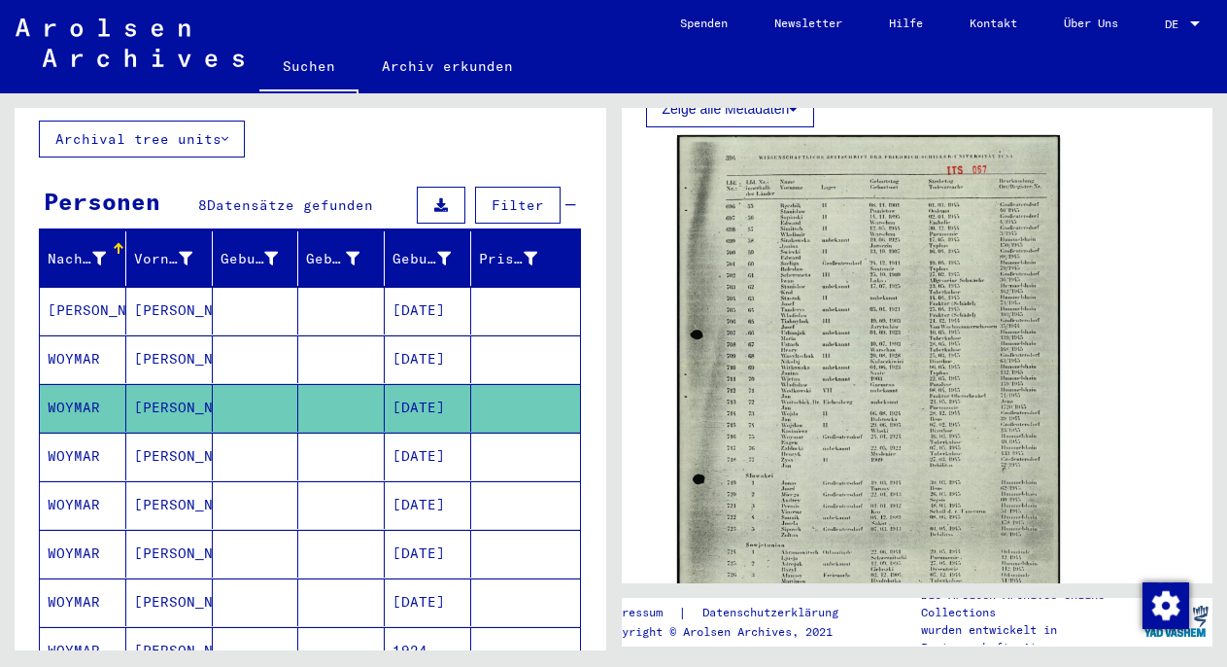
click at [399, 434] on mat-cell "[DATE]" at bounding box center [428, 456] width 86 height 48
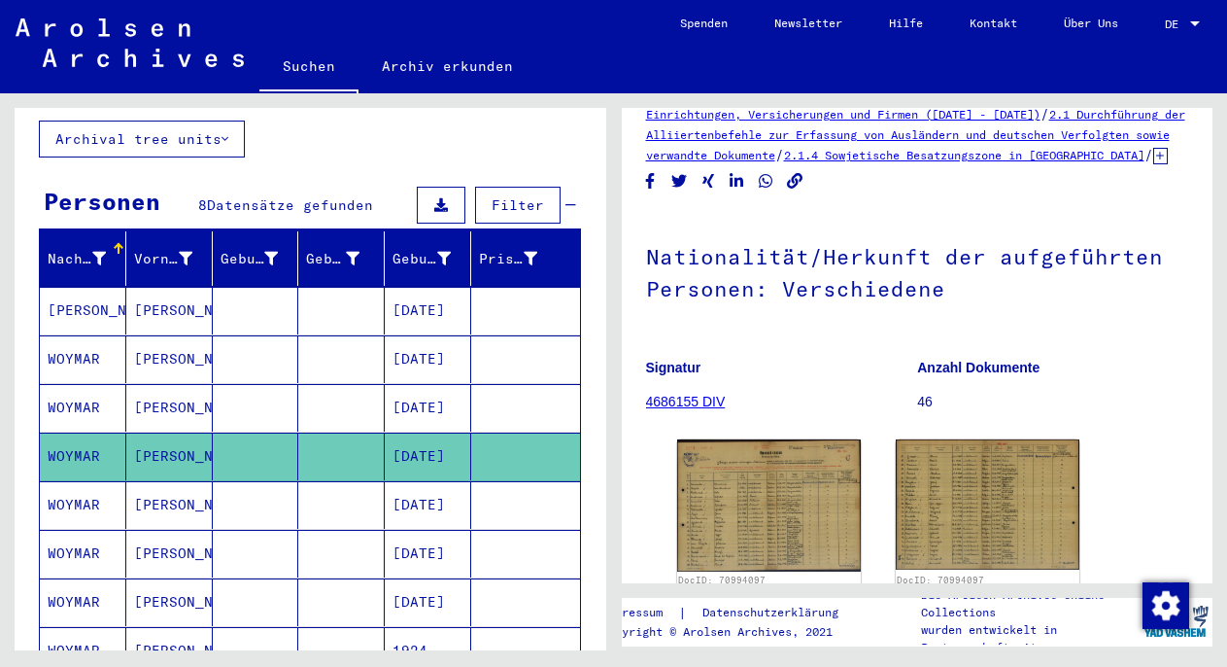
scroll to position [51, 0]
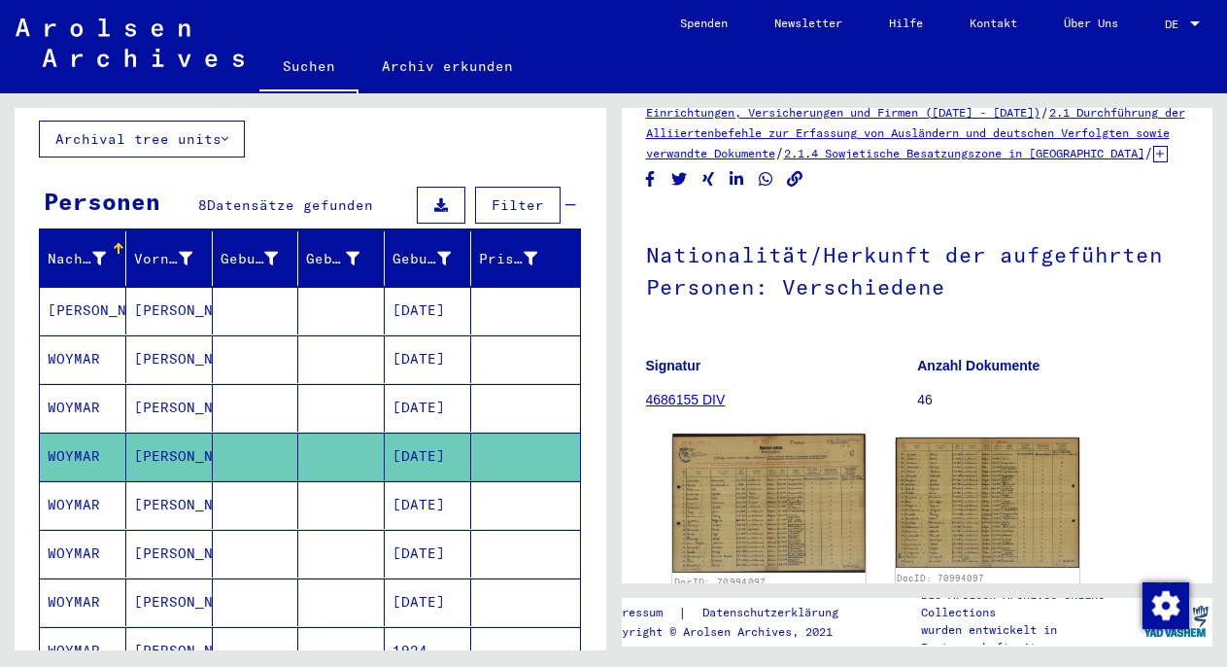
click at [698, 505] on img at bounding box center [768, 502] width 193 height 139
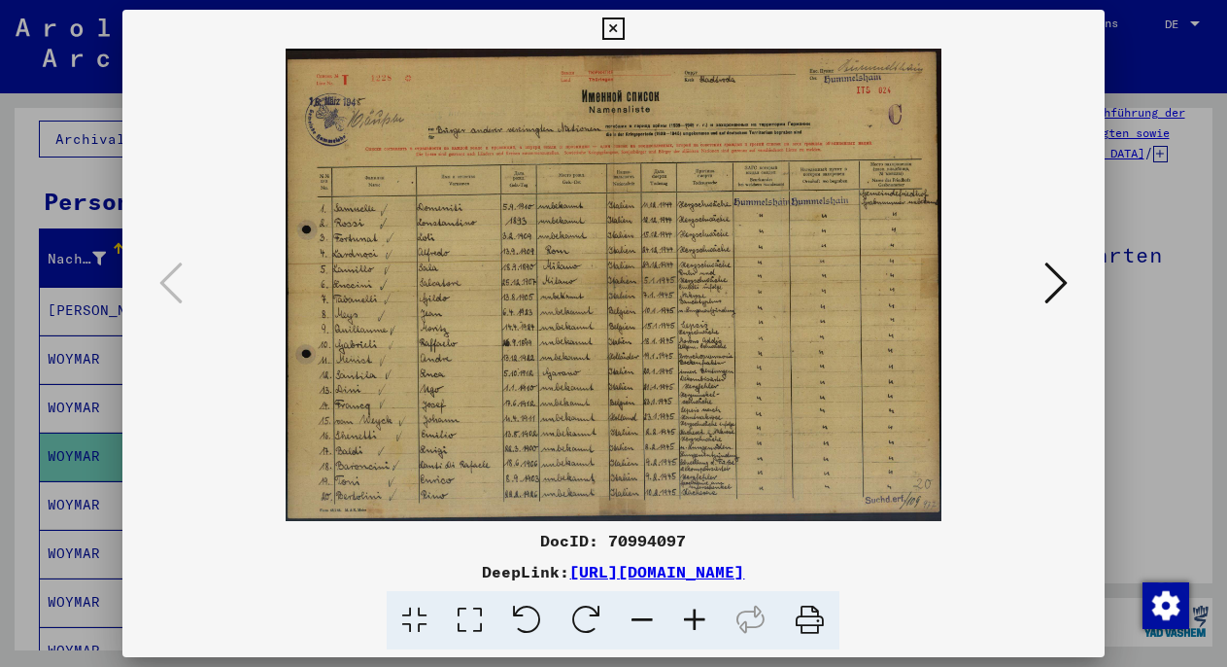
click at [1061, 277] on icon at bounding box center [1055, 282] width 23 height 47
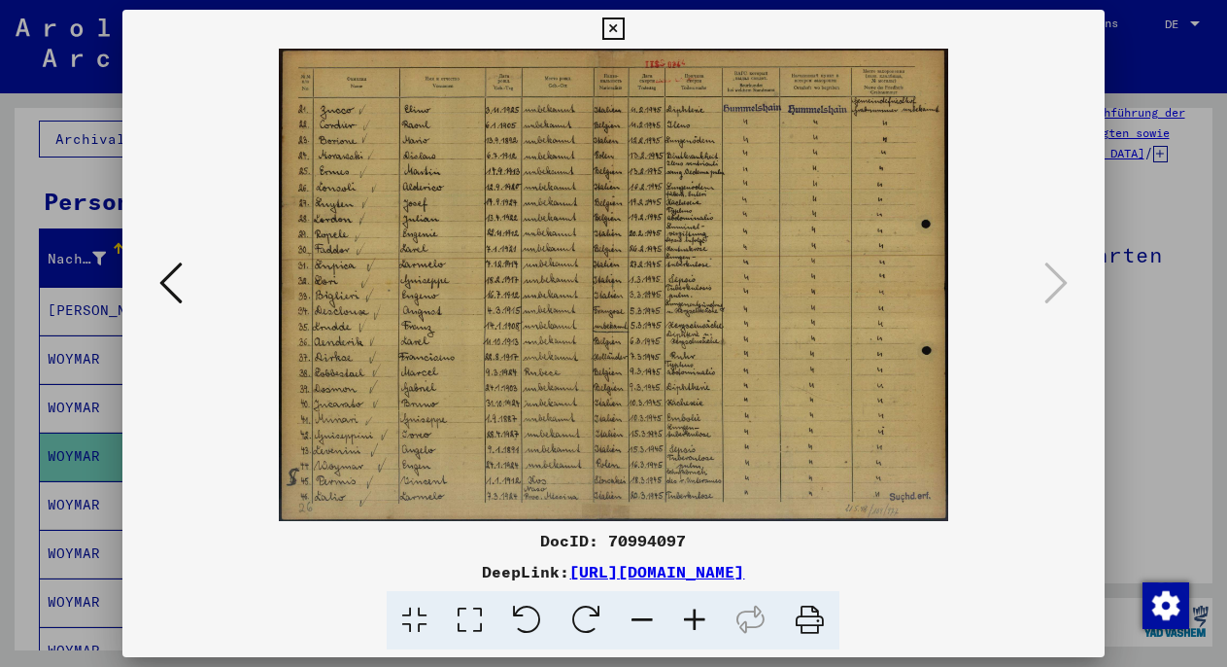
click at [1112, 344] on div at bounding box center [613, 333] width 1227 height 667
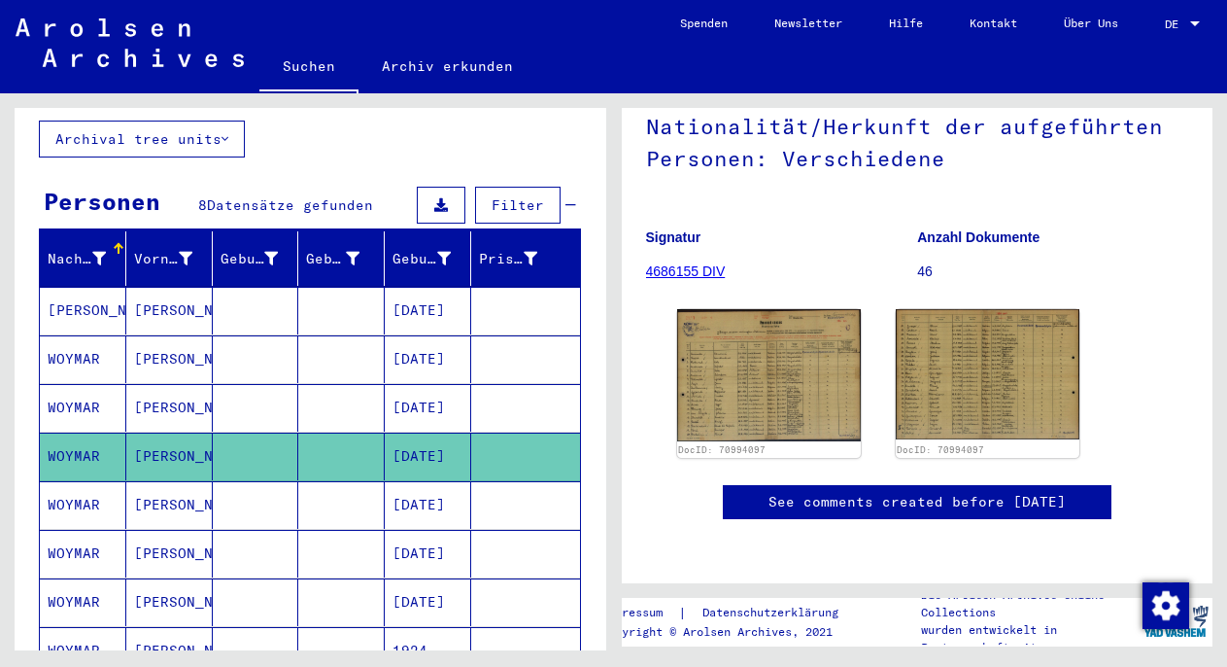
scroll to position [323, 0]
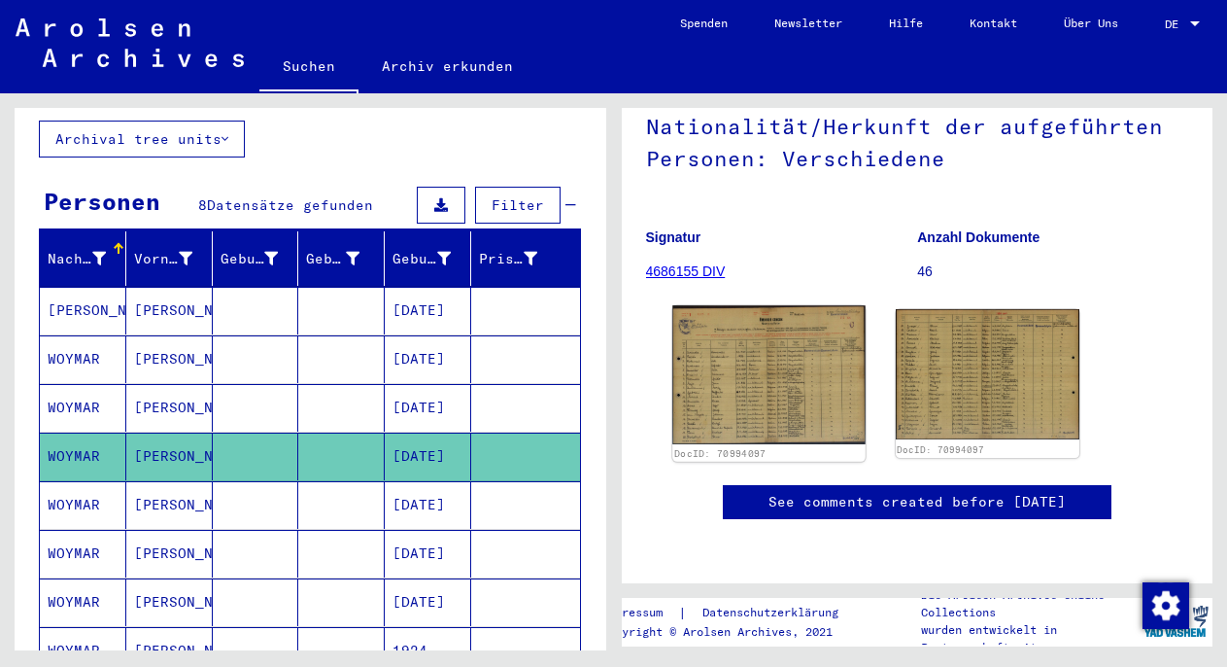
click at [794, 305] on img at bounding box center [768, 374] width 193 height 139
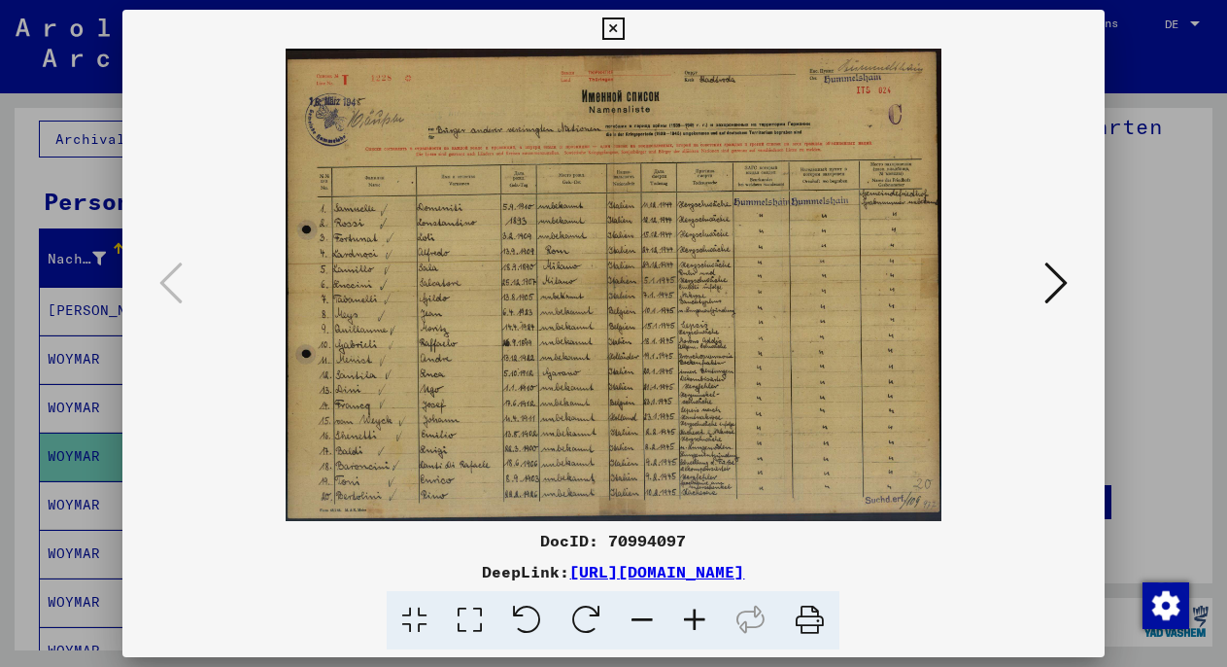
click at [604, 569] on link "[URL][DOMAIN_NAME]" at bounding box center [656, 571] width 175 height 19
click at [1163, 236] on div at bounding box center [613, 333] width 1227 height 667
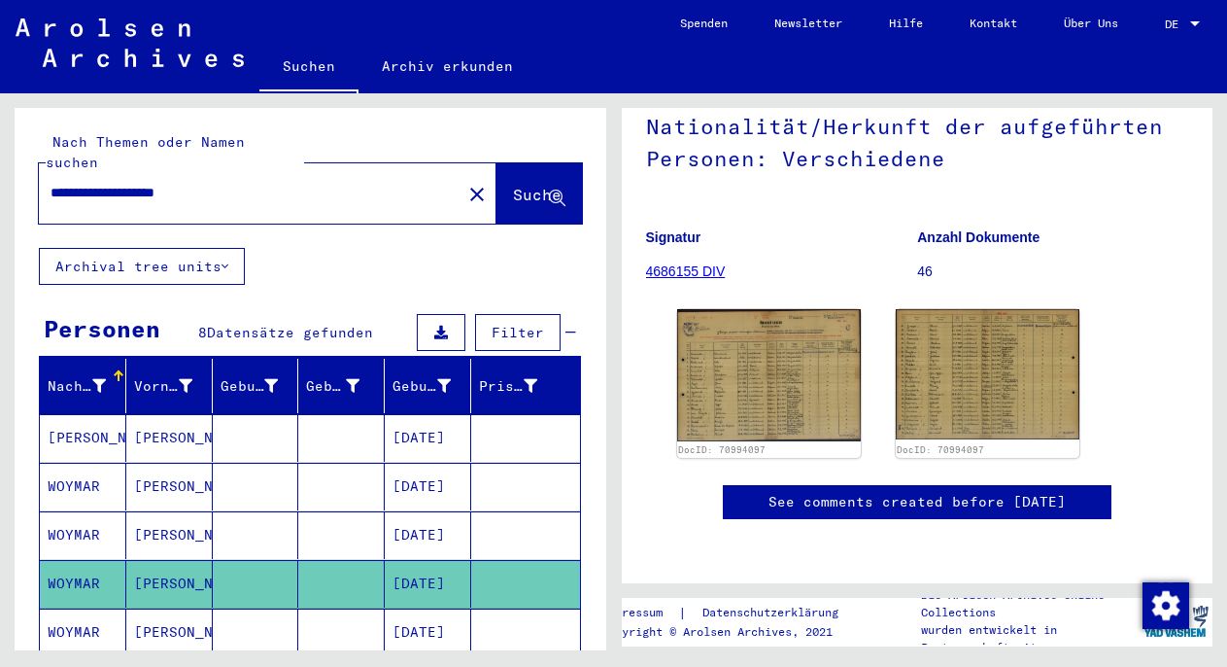
scroll to position [0, 0]
drag, startPoint x: 51, startPoint y: 172, endPoint x: 185, endPoint y: 172, distance: 134.1
click at [185, 183] on input "**********" at bounding box center [250, 193] width 399 height 20
